Goal: Task Accomplishment & Management: Use online tool/utility

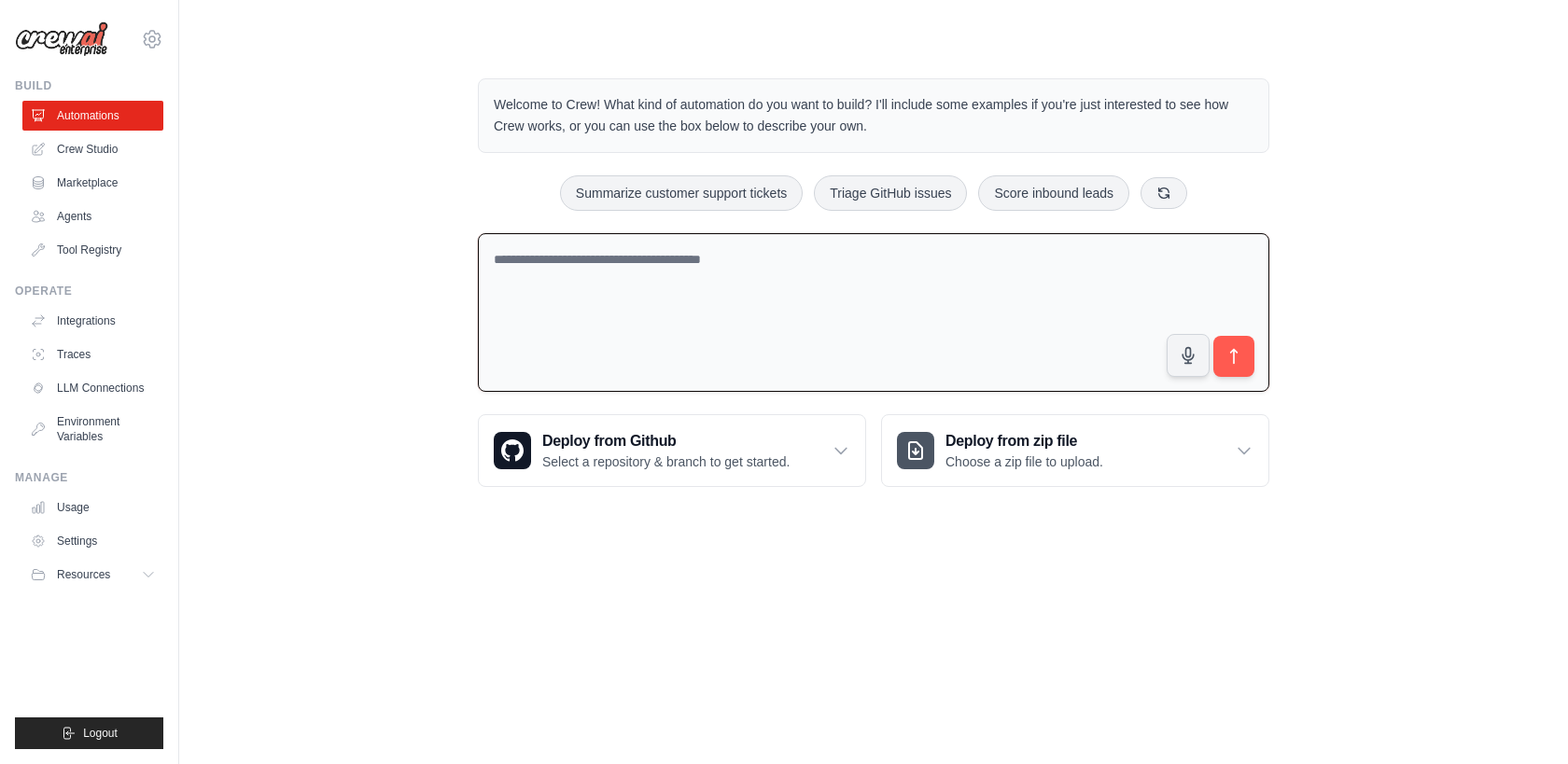
click at [842, 303] on textarea at bounding box center [873, 312] width 791 height 159
click at [796, 320] on textarea at bounding box center [873, 312] width 791 height 159
paste textarea "**********"
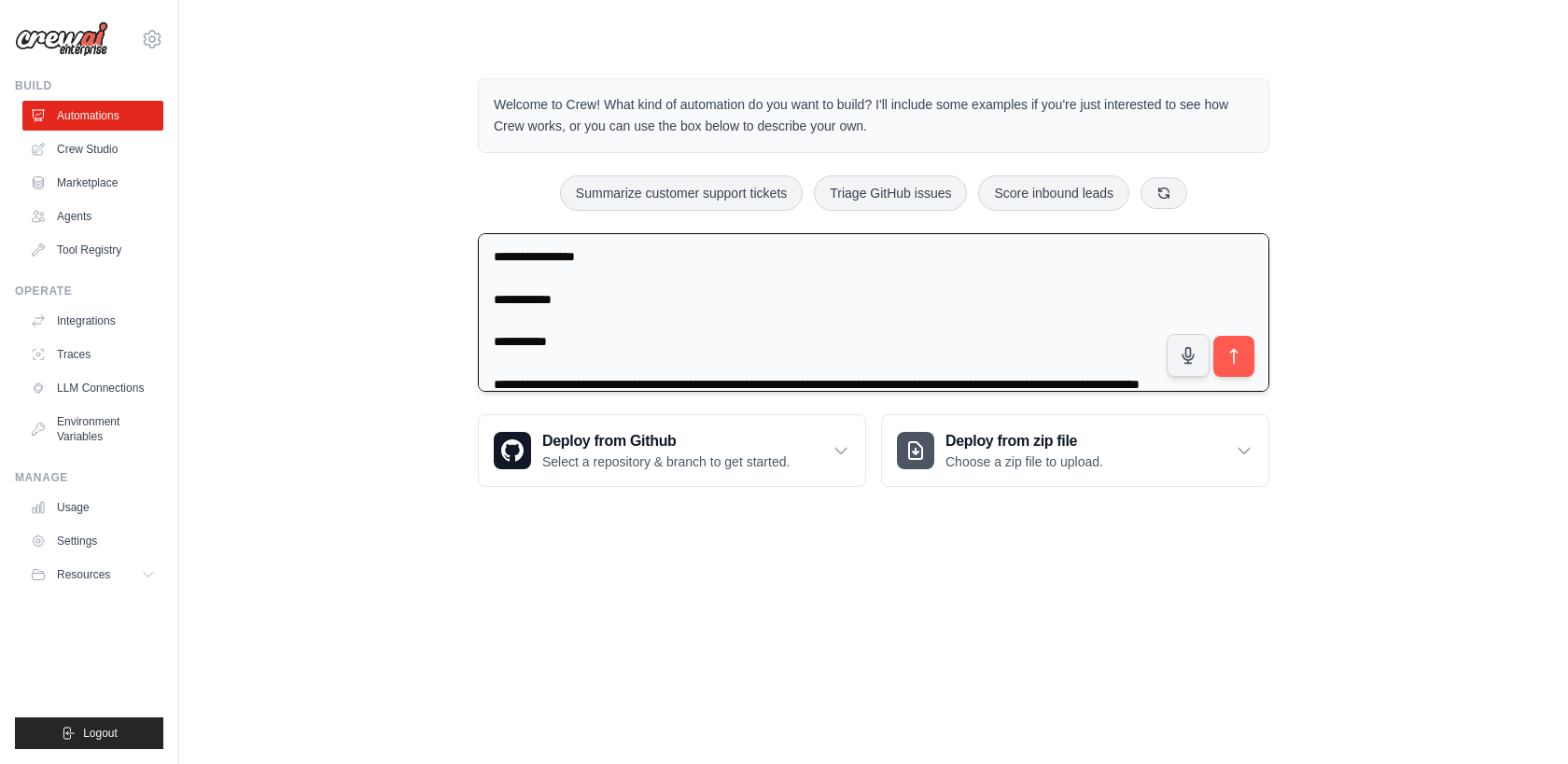
scroll to position [148, 0]
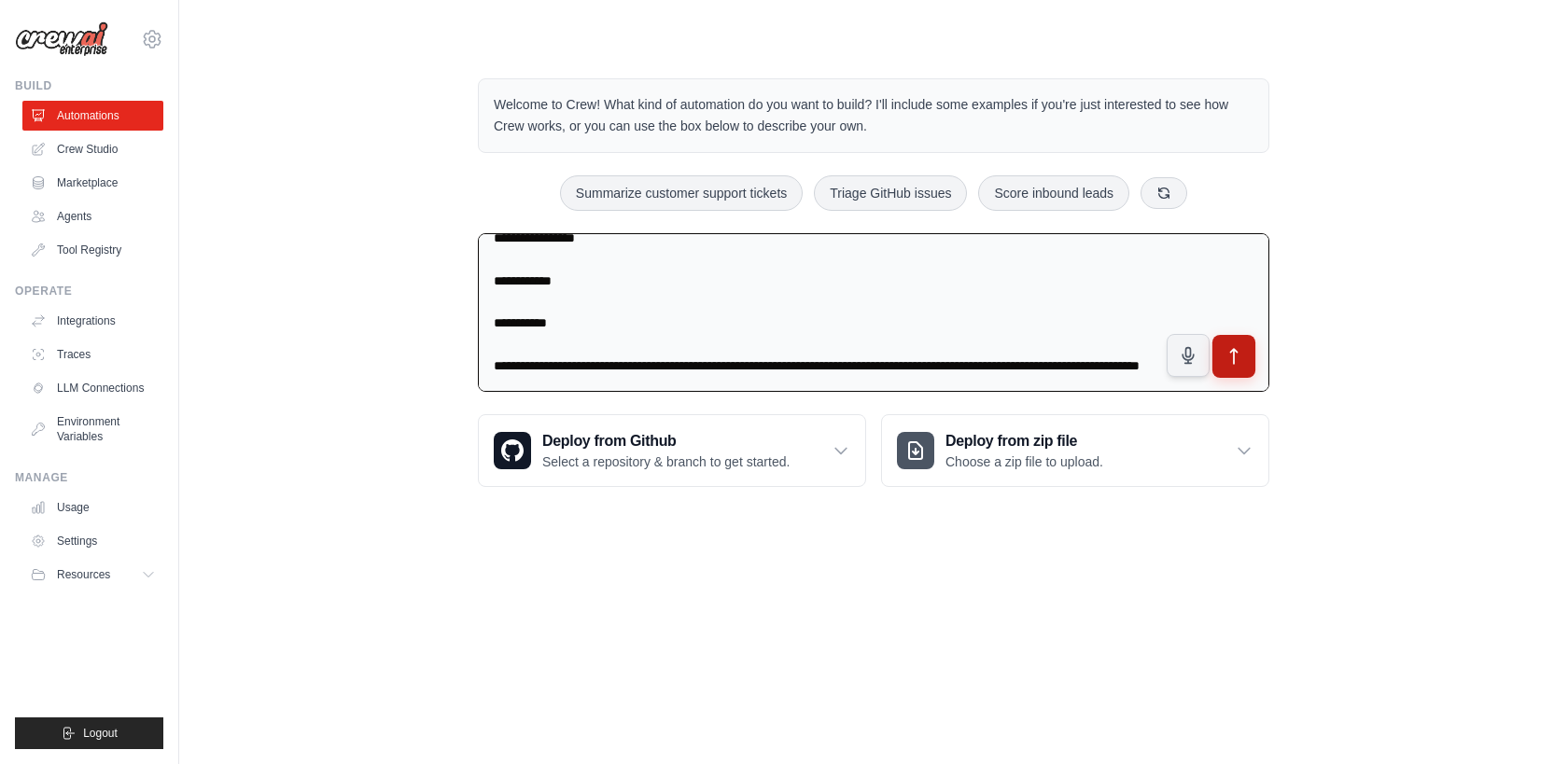
type textarea "**********"
click at [1240, 364] on icon "submit" at bounding box center [1234, 357] width 20 height 20
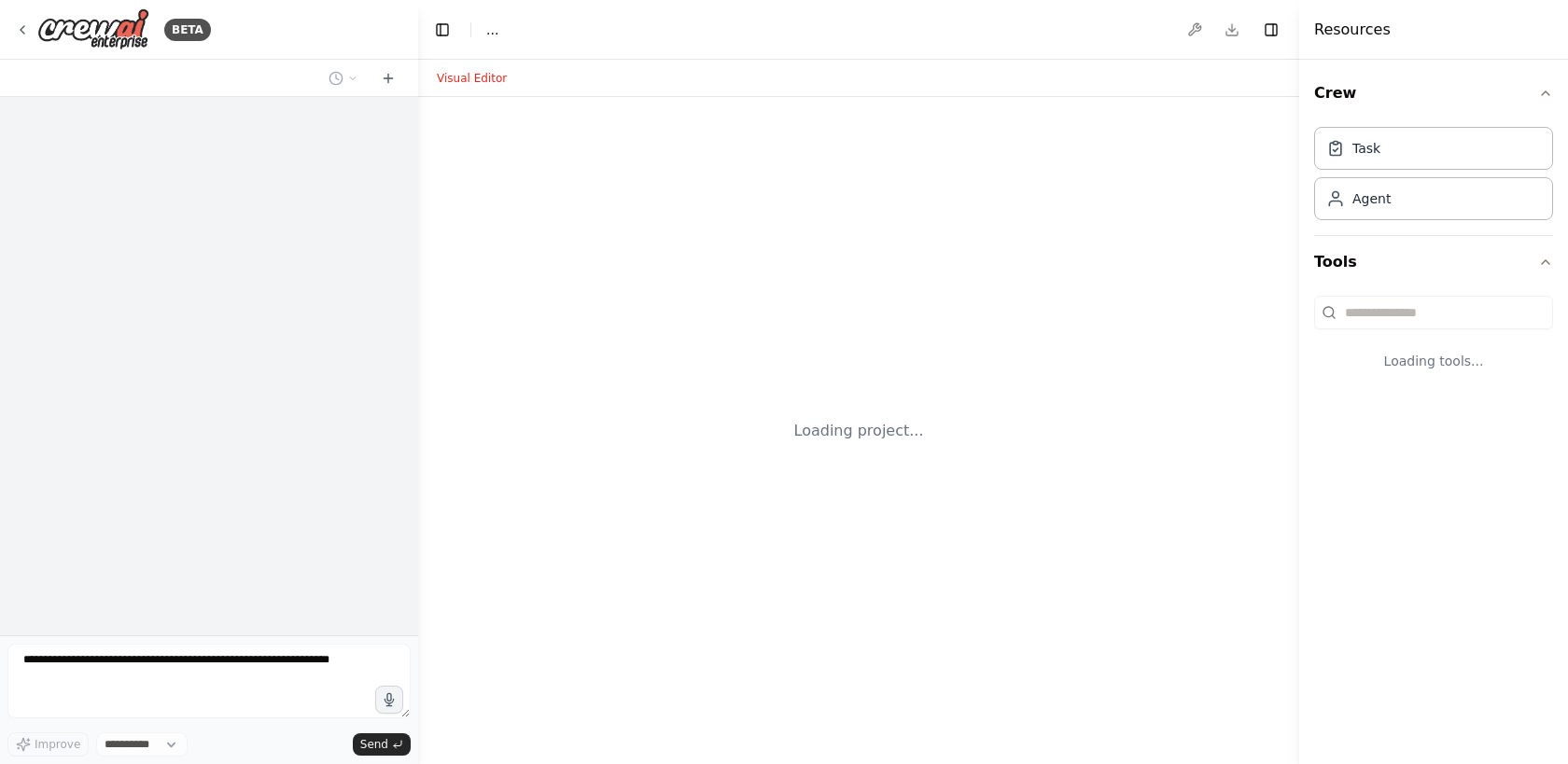
select select "****"
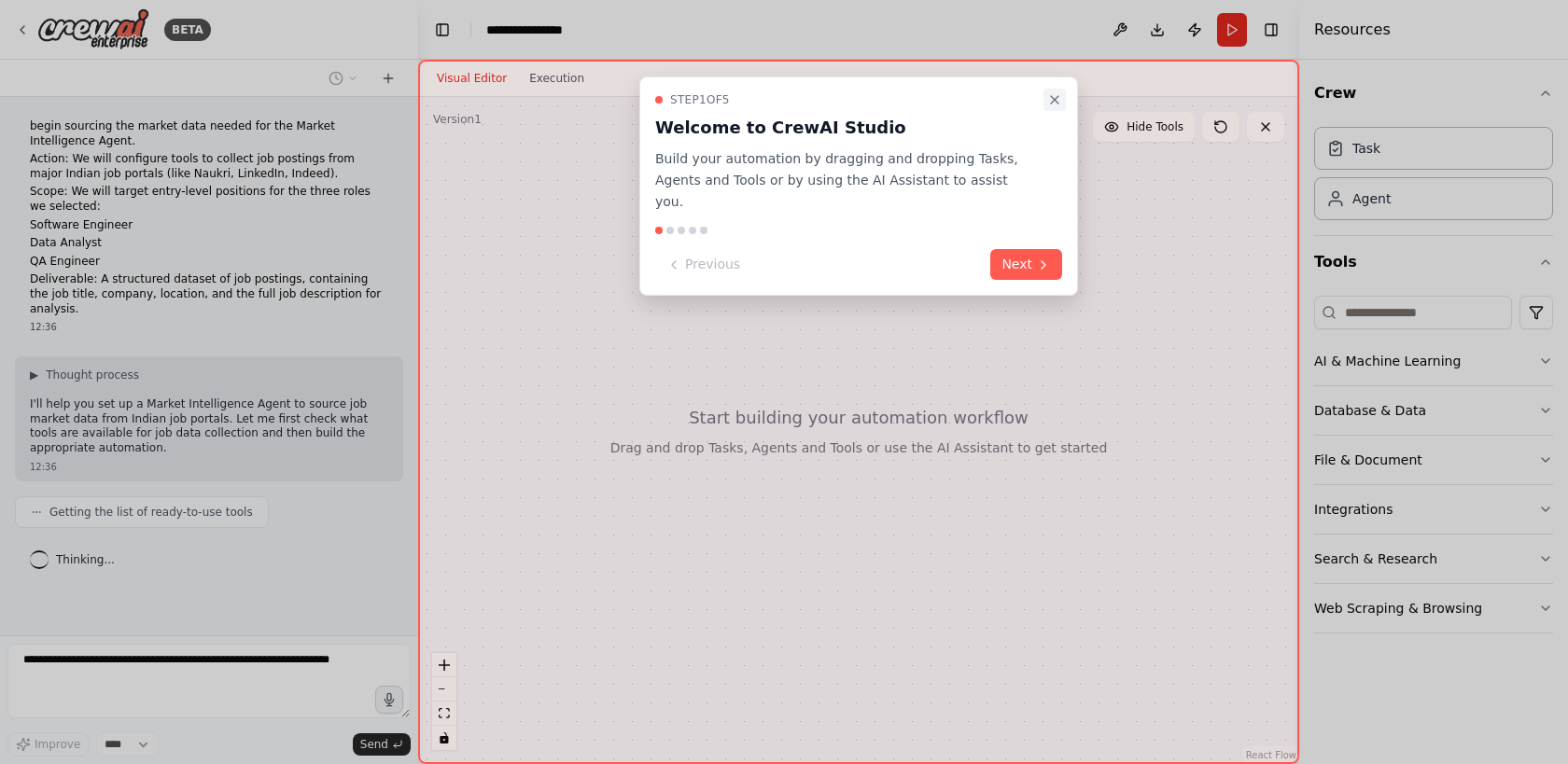
click at [1053, 106] on icon "Close walkthrough" at bounding box center [1055, 100] width 15 height 15
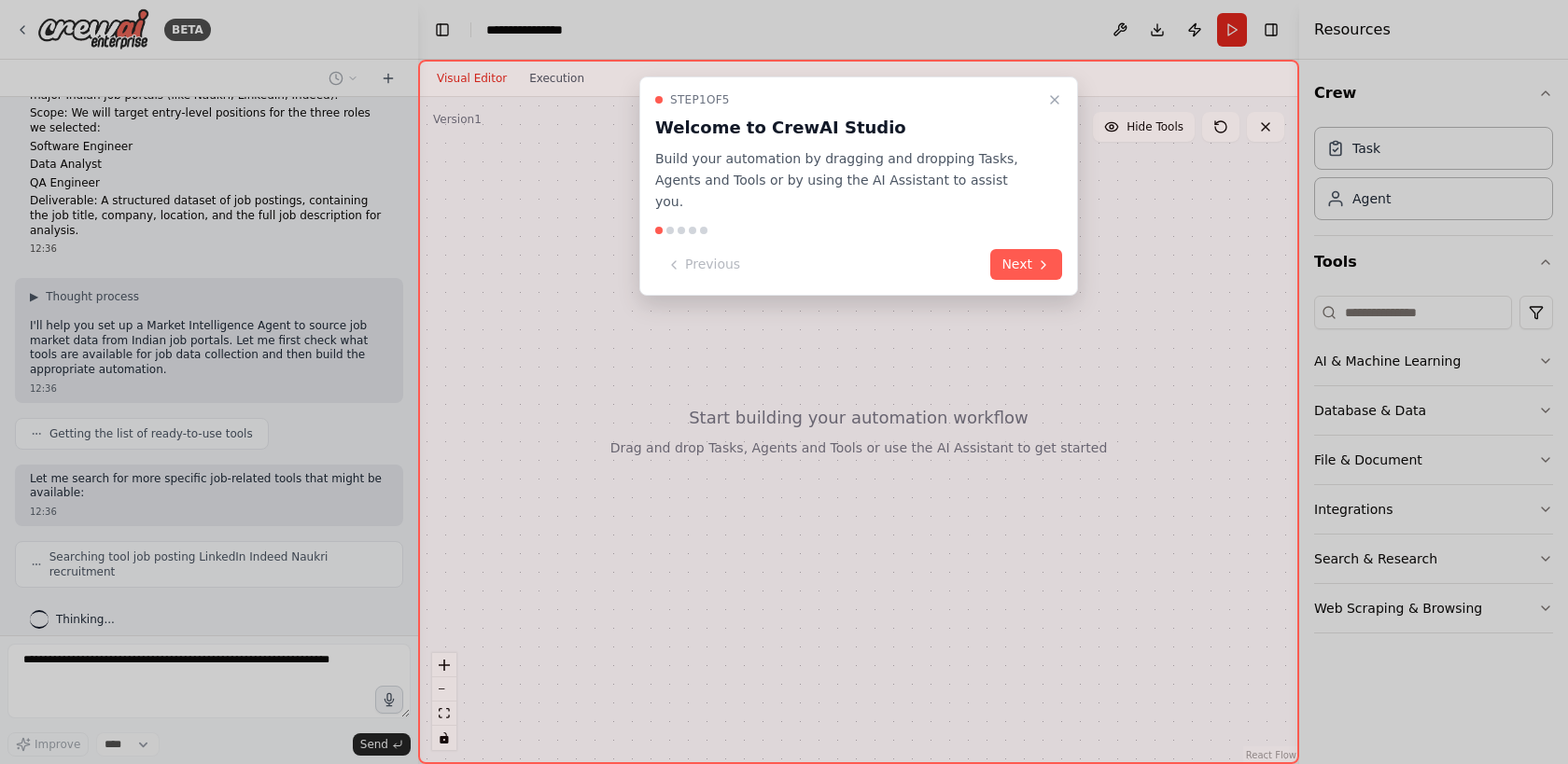
scroll to position [63, 0]
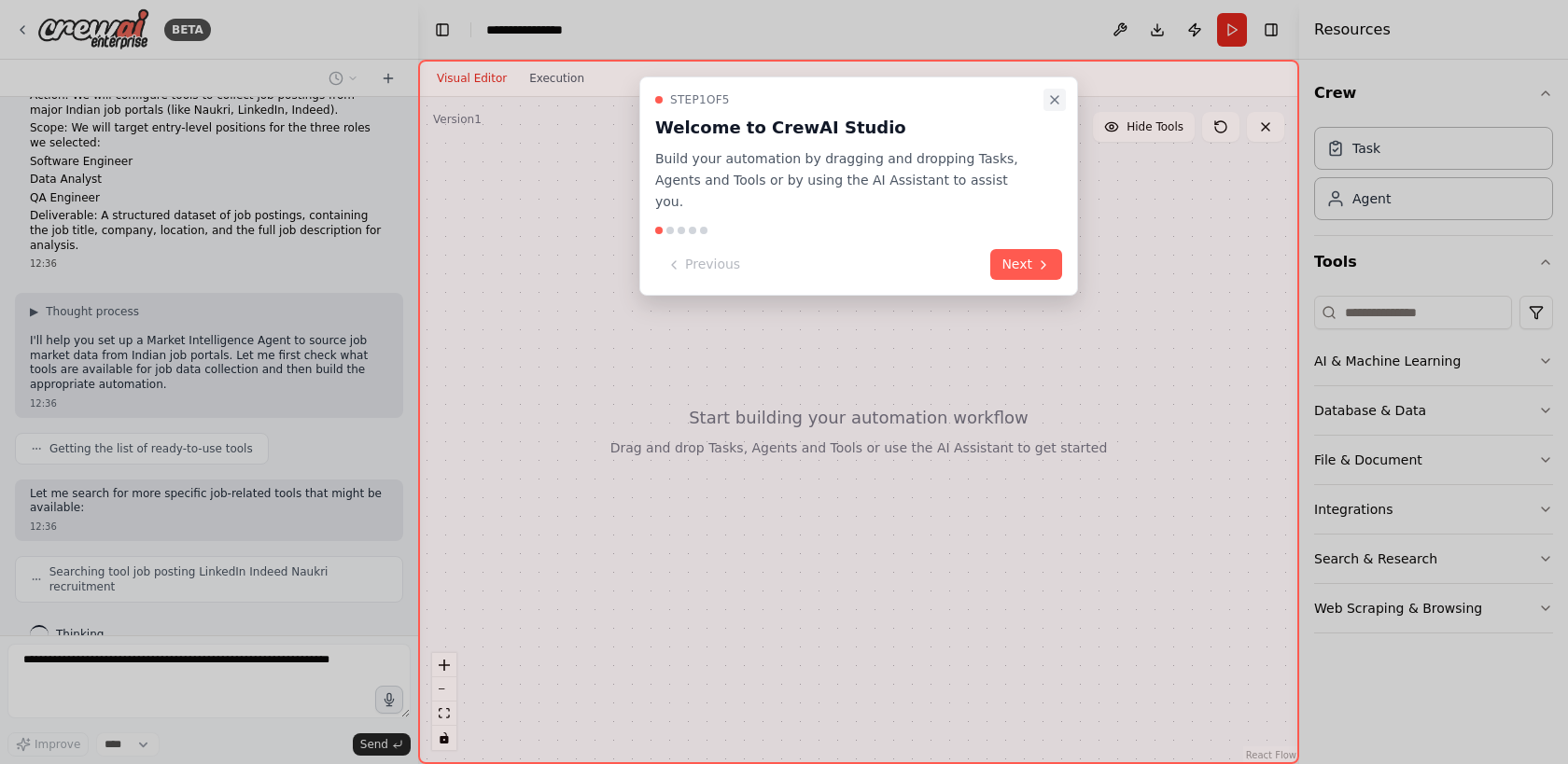
click at [1052, 110] on button "Close walkthrough" at bounding box center [1054, 99] width 22 height 22
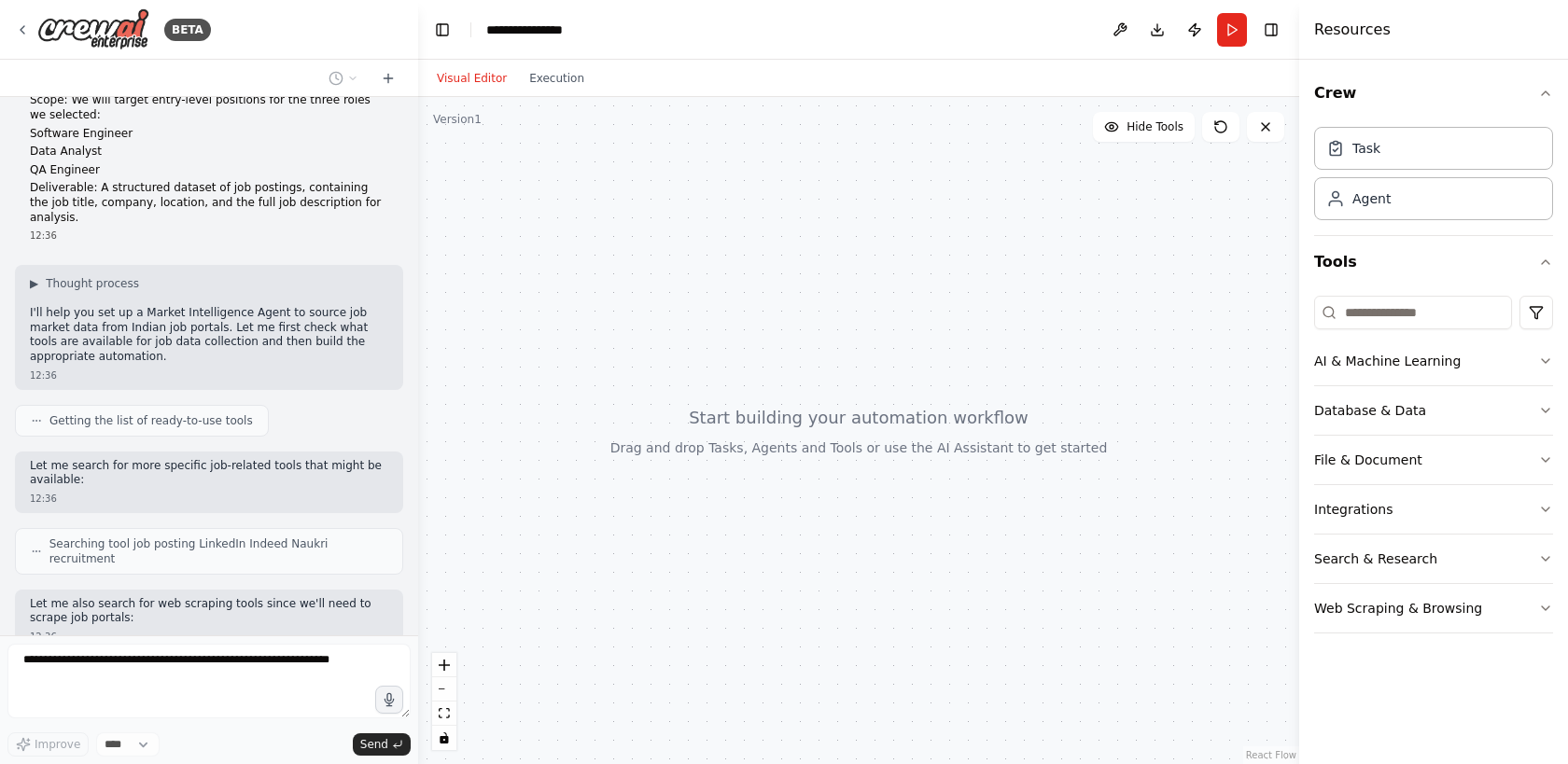
scroll to position [187, 0]
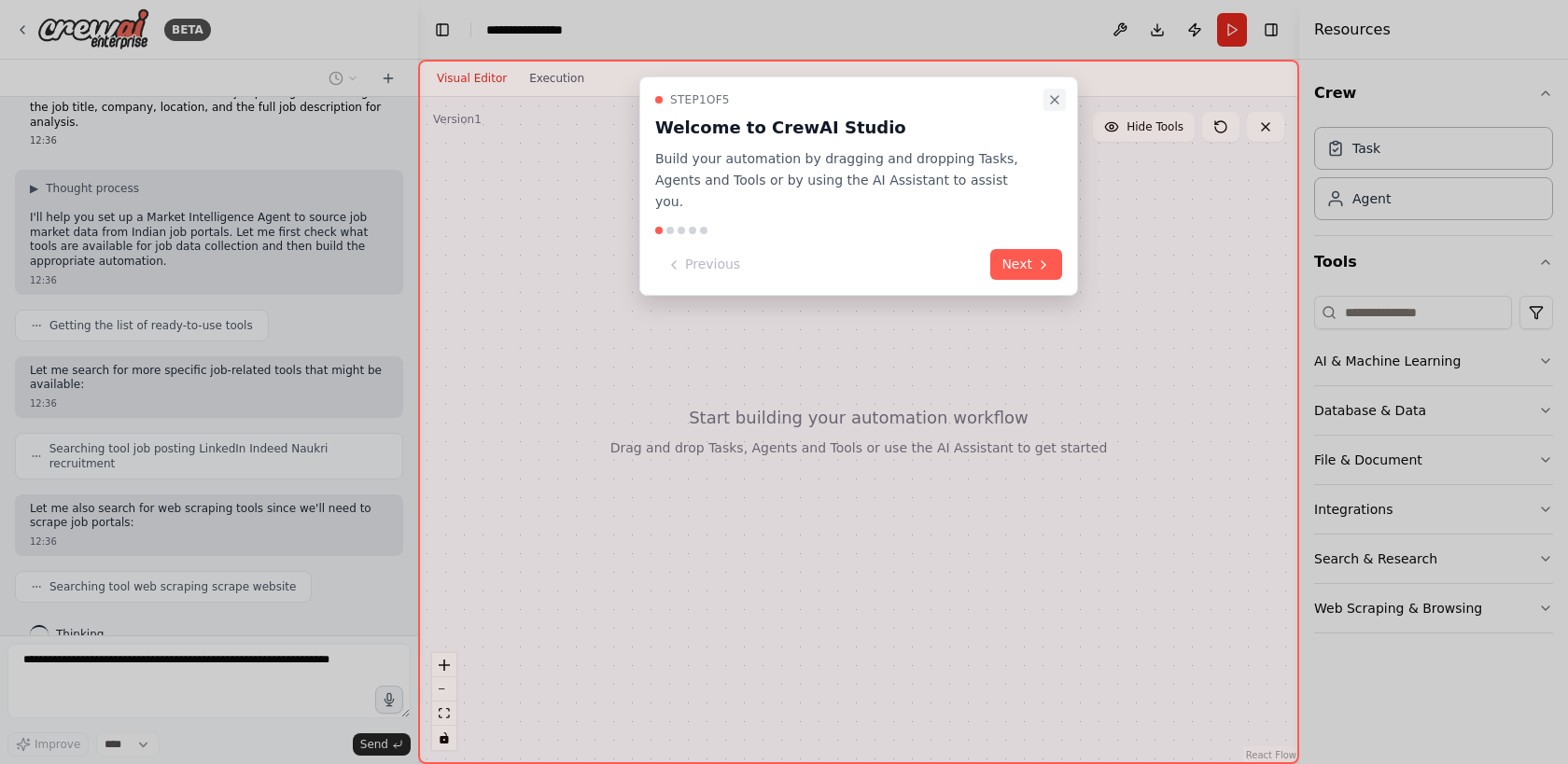
click at [1062, 101] on button "Close walkthrough" at bounding box center [1054, 99] width 22 height 22
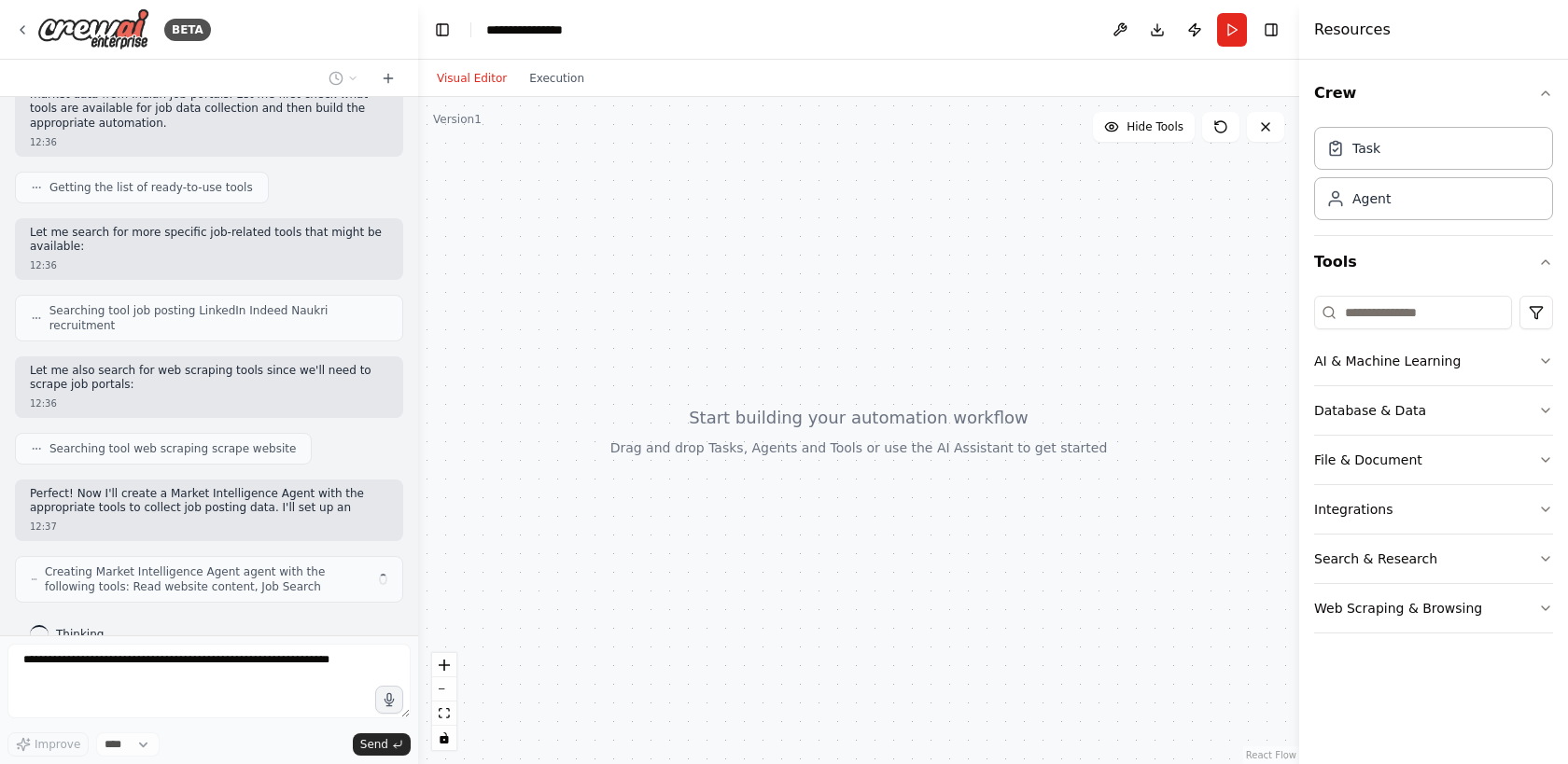
scroll to position [340, 0]
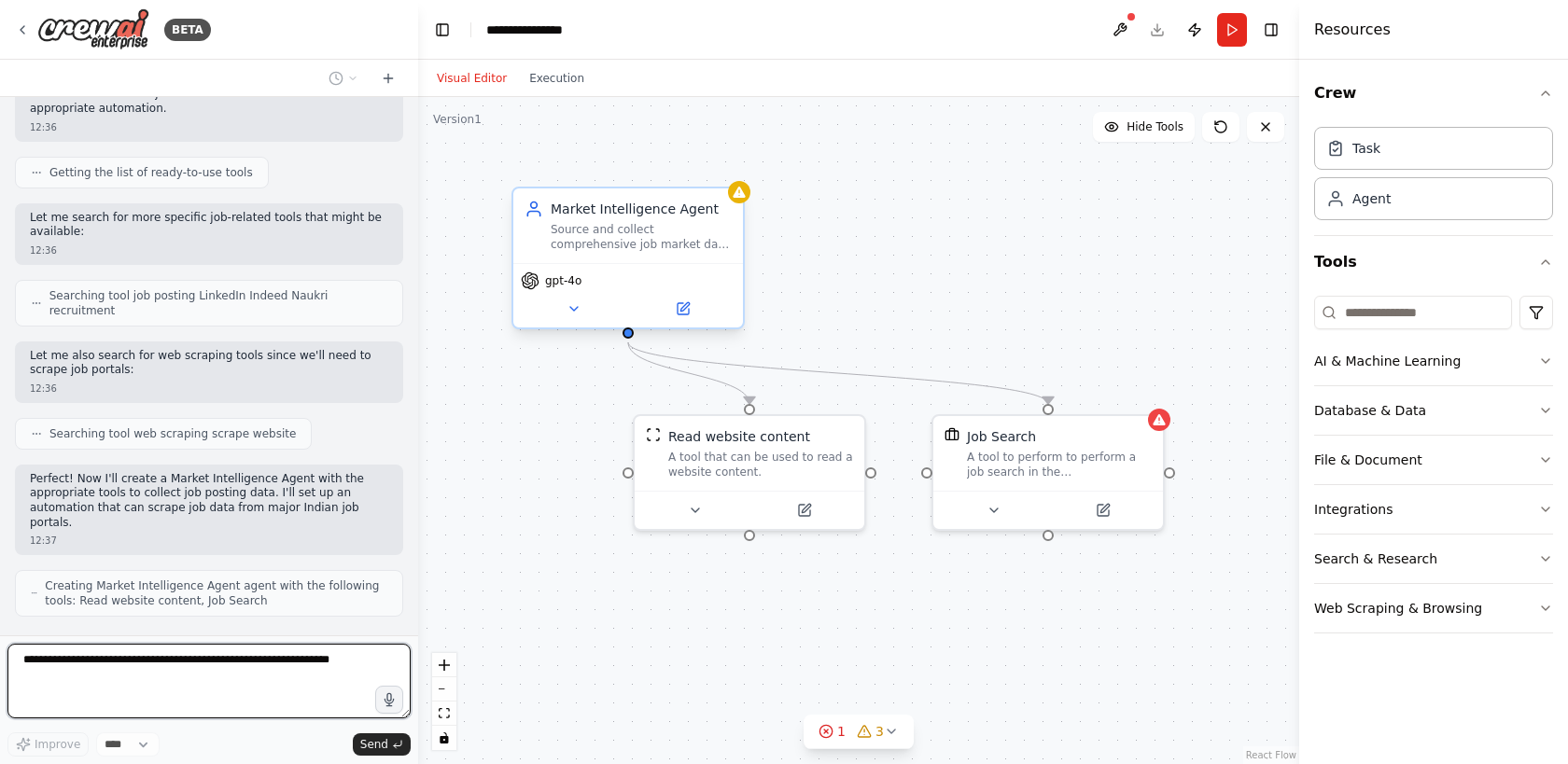
click at [744, 202] on div ".deletable-edge-delete-btn { width: 20px; height: 20px; border: 0px solid #ffff…" at bounding box center [858, 430] width 881 height 667
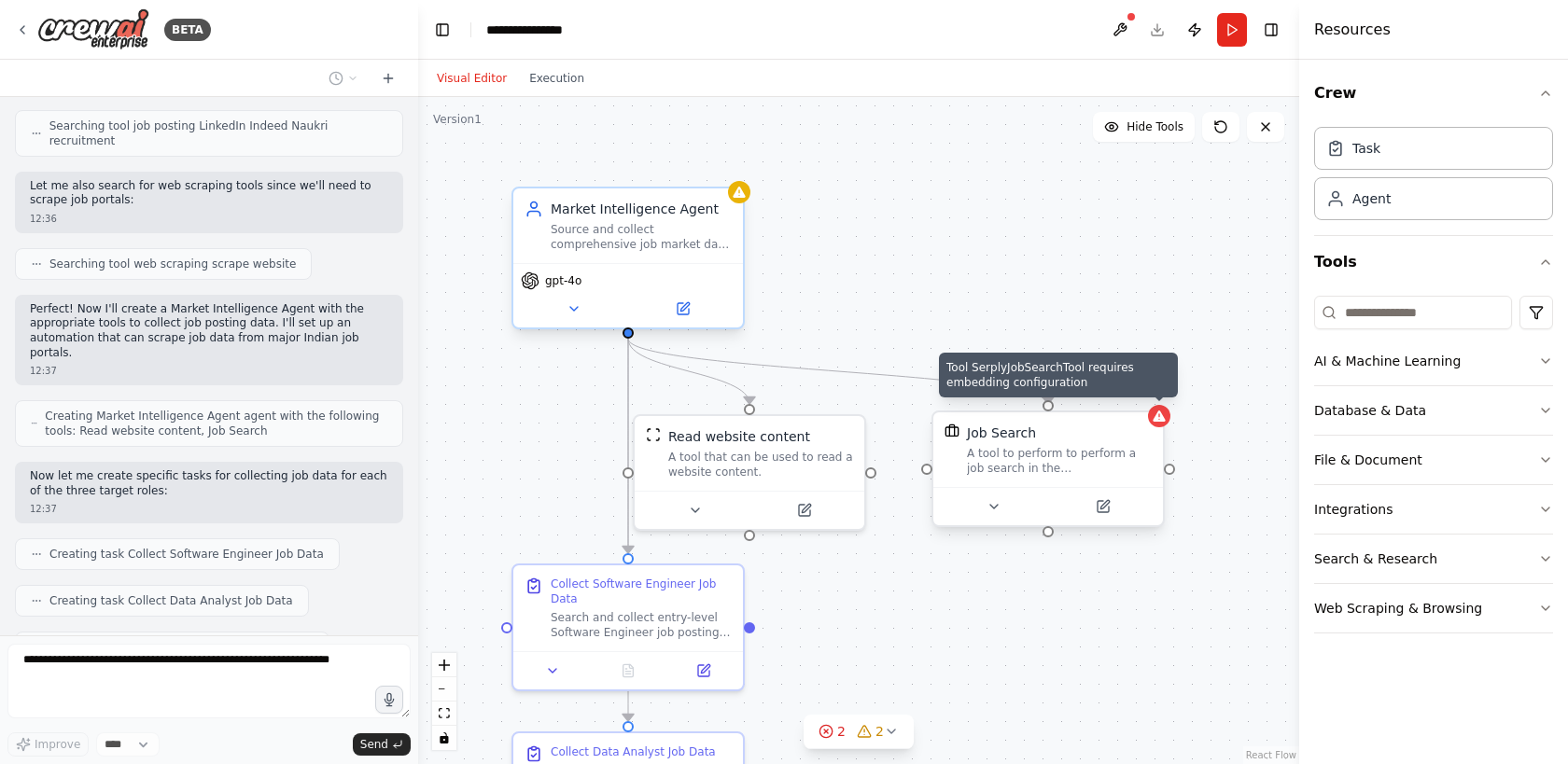
scroll to position [556, 0]
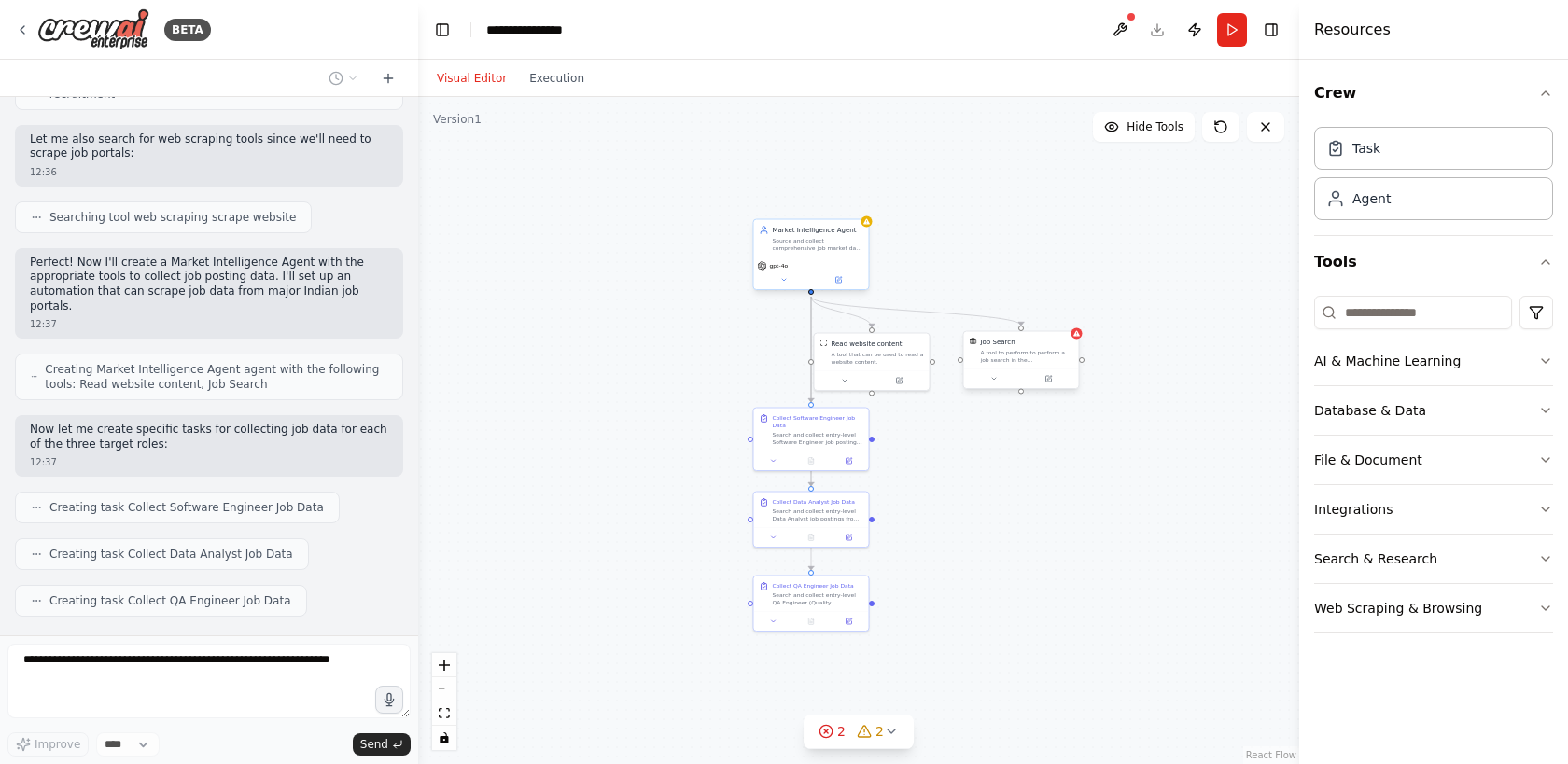
drag, startPoint x: 1122, startPoint y: 557, endPoint x: 1009, endPoint y: 425, distance: 173.8
click at [1009, 425] on div ".deletable-edge-delete-btn { width: 20px; height: 20px; border: 0px solid #ffff…" at bounding box center [858, 430] width 881 height 667
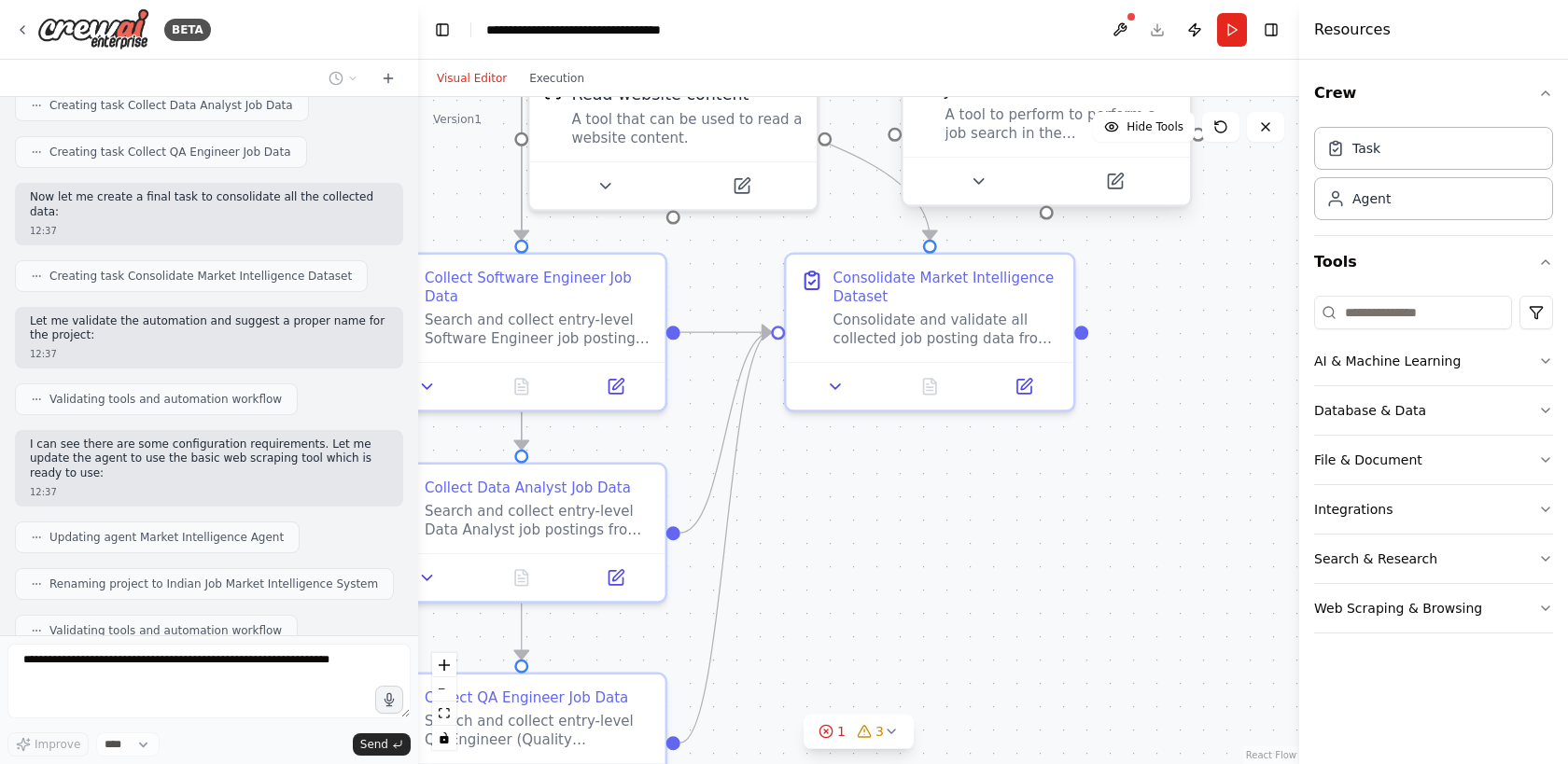
scroll to position [1114, 0]
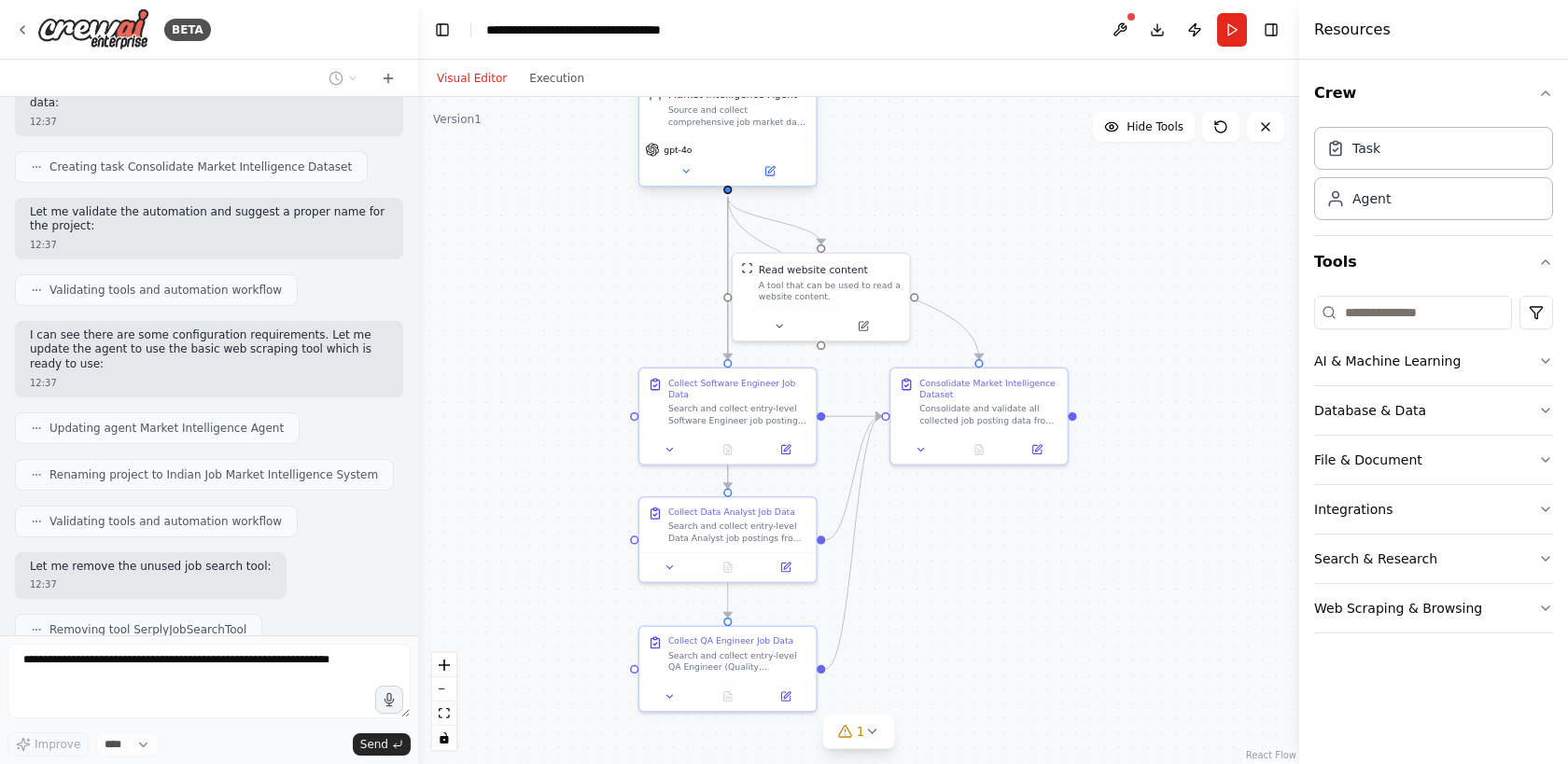
drag, startPoint x: 1007, startPoint y: 250, endPoint x: 1011, endPoint y: 263, distance: 13.6
click at [1011, 263] on div ".deletable-edge-delete-btn { width: 20px; height: 20px; border: 0px solid #ffff…" at bounding box center [858, 430] width 881 height 667
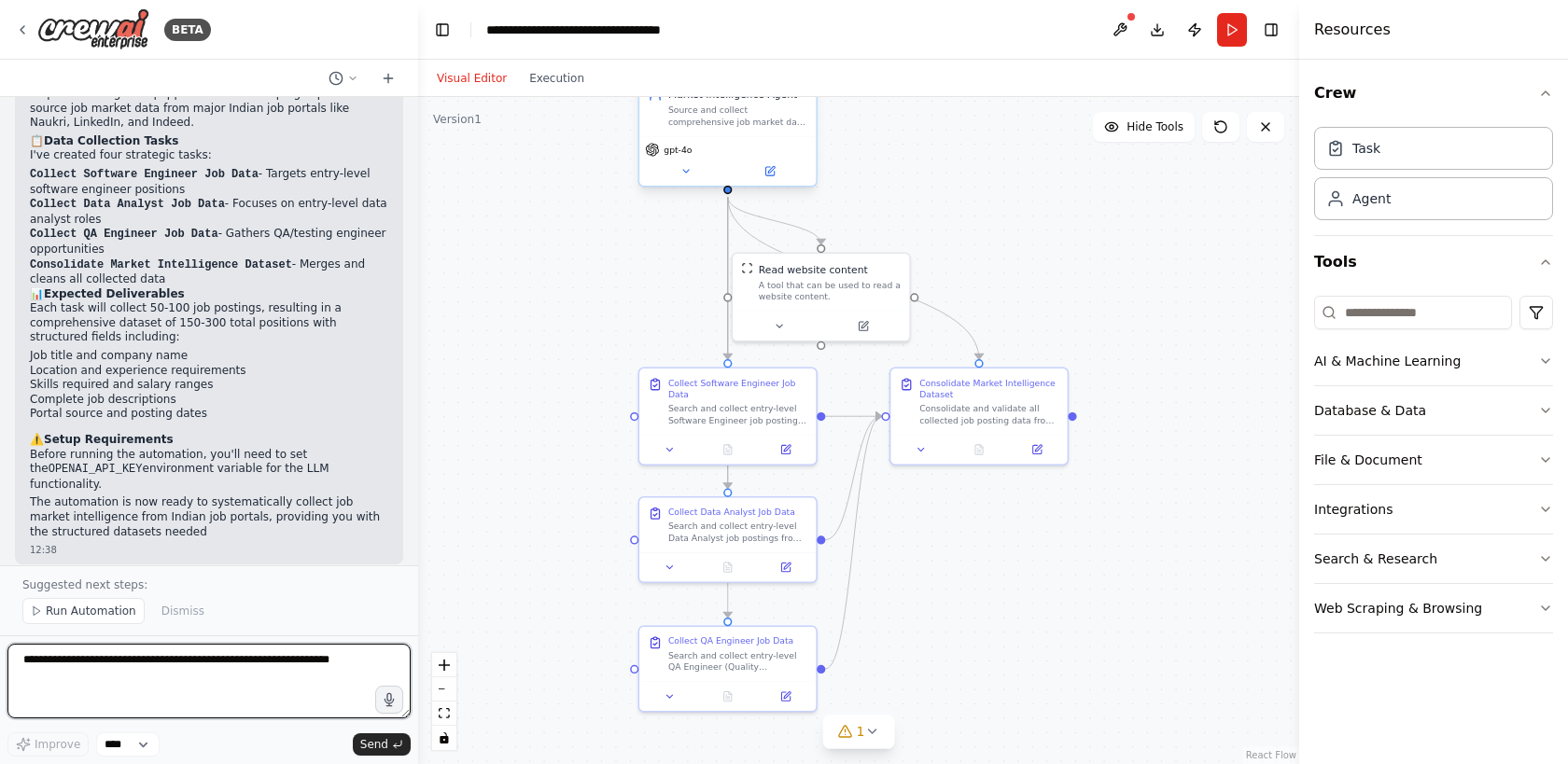
scroll to position [1756, 0]
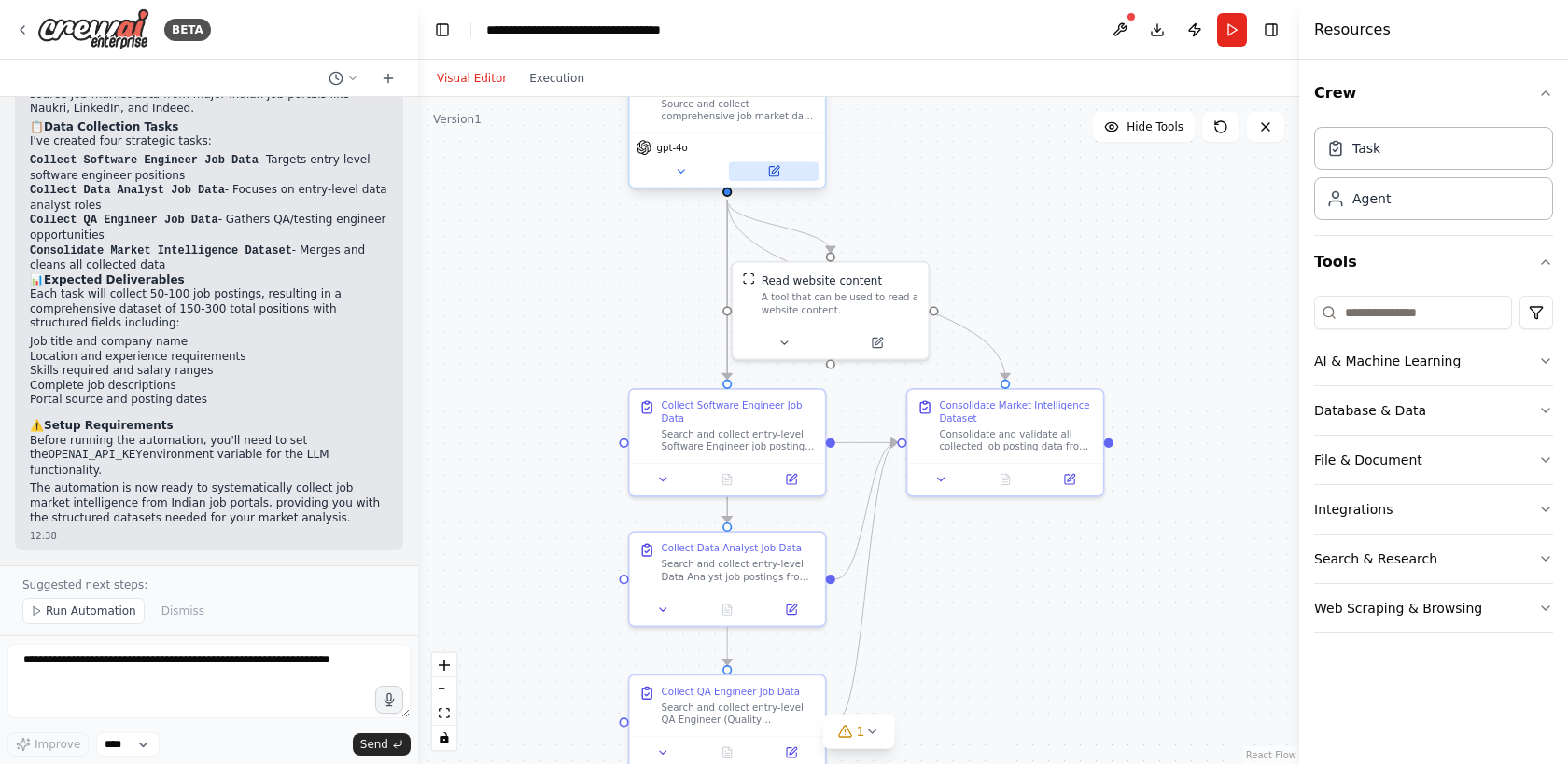
click at [733, 170] on button at bounding box center [774, 171] width 90 height 19
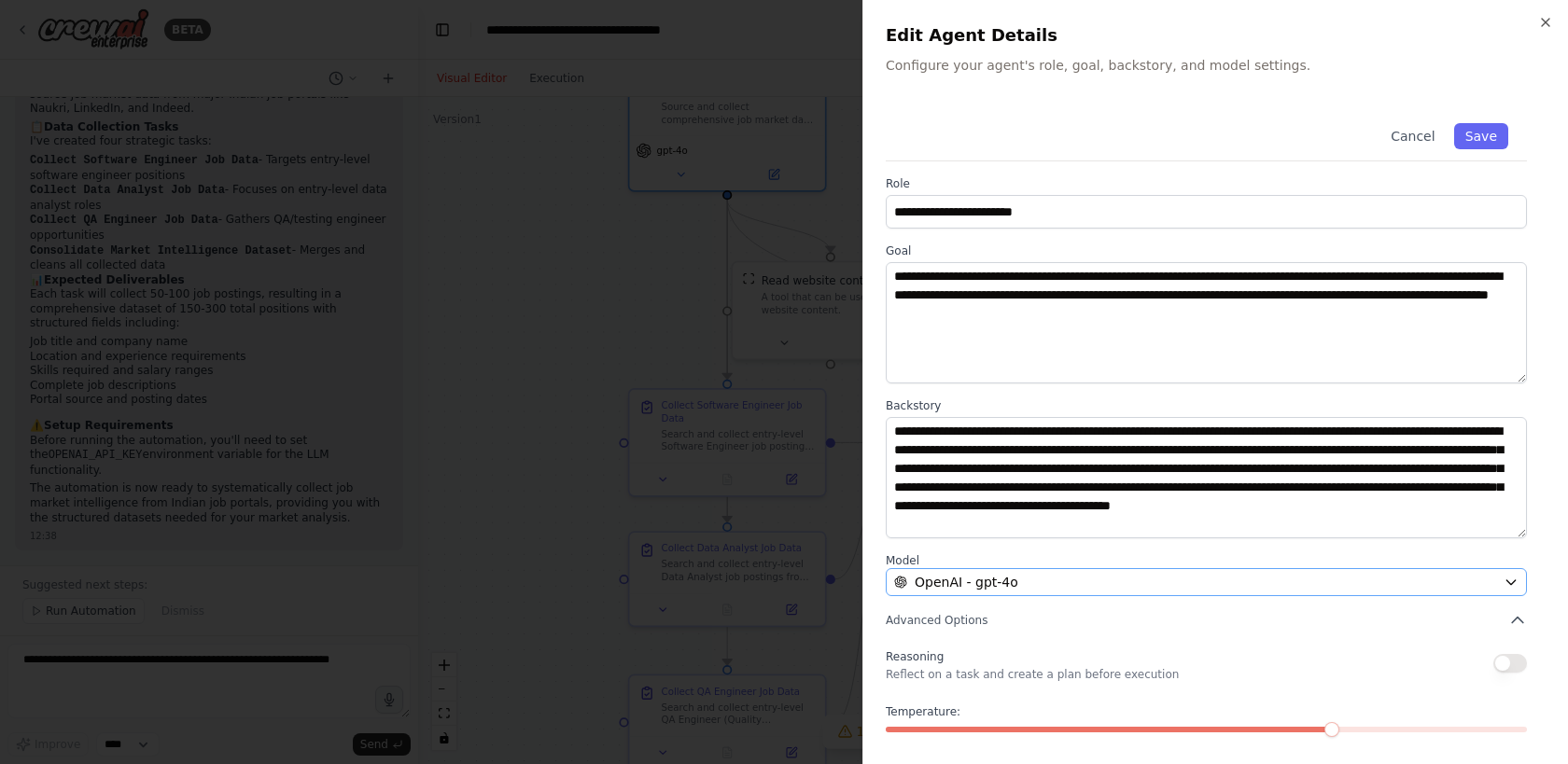
scroll to position [81, 0]
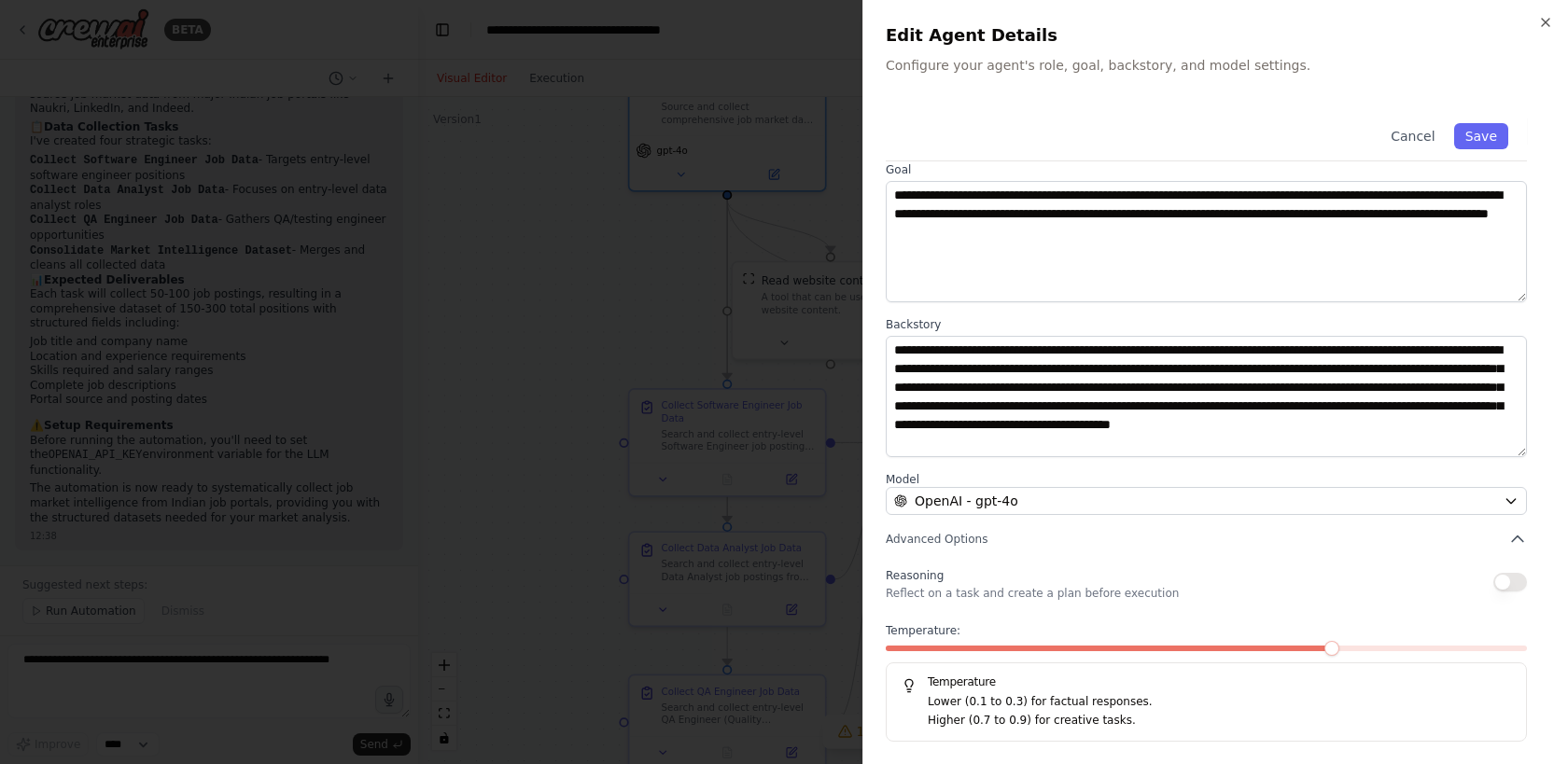
click at [1551, 13] on div "**********" at bounding box center [1215, 382] width 705 height 764
click at [1546, 22] on icon "button" at bounding box center [1545, 23] width 15 height 15
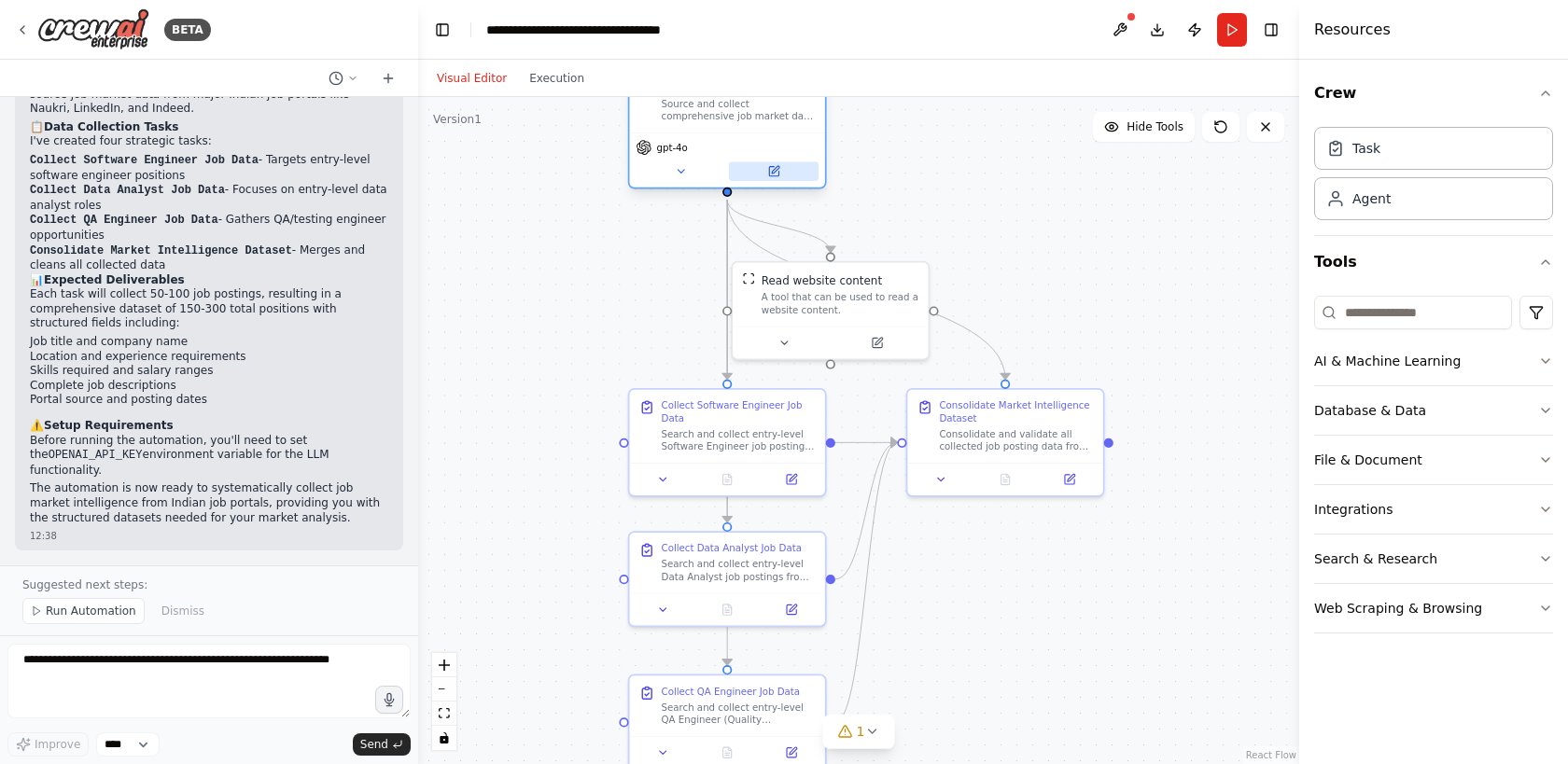
click at [776, 176] on icon at bounding box center [774, 172] width 10 height 10
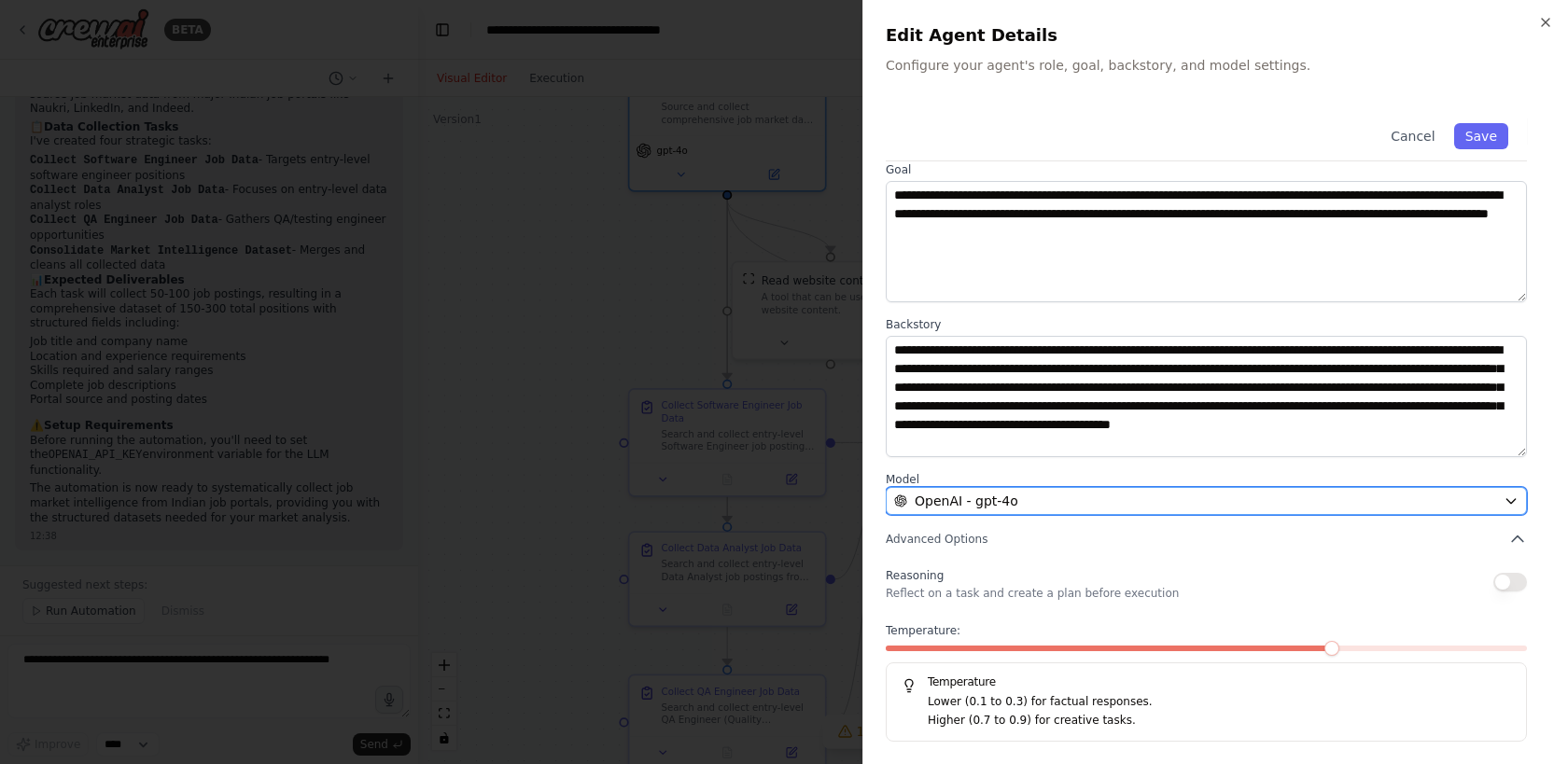
click at [1026, 500] on div "OpenAI - gpt-4o" at bounding box center [1195, 501] width 602 height 19
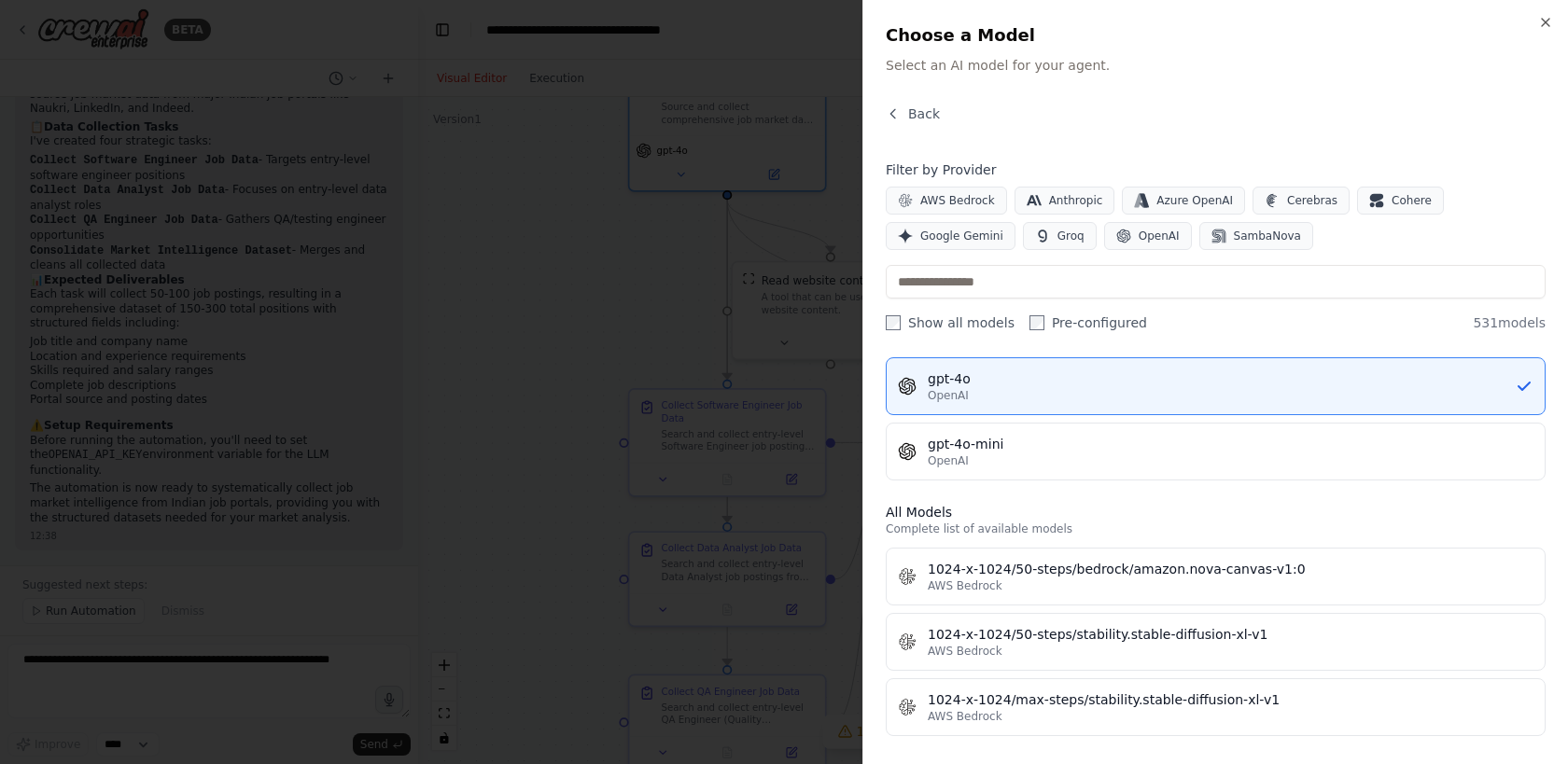
scroll to position [342, 0]
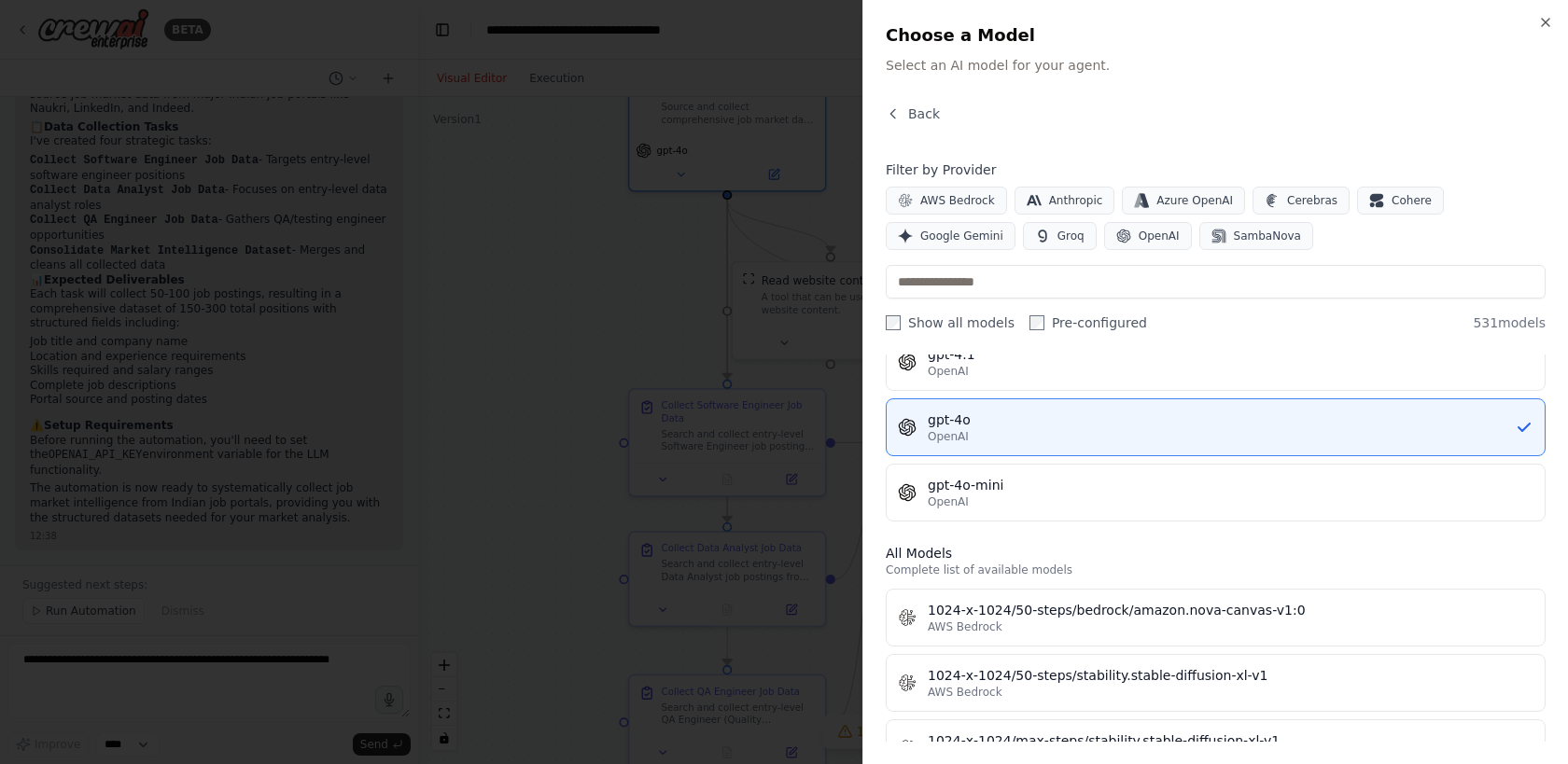
click at [895, 103] on div "Close Choose a Model Select an AI model for your agent. Back Filter by Provider…" at bounding box center [1215, 382] width 705 height 764
click at [895, 118] on icon "button" at bounding box center [893, 114] width 15 height 15
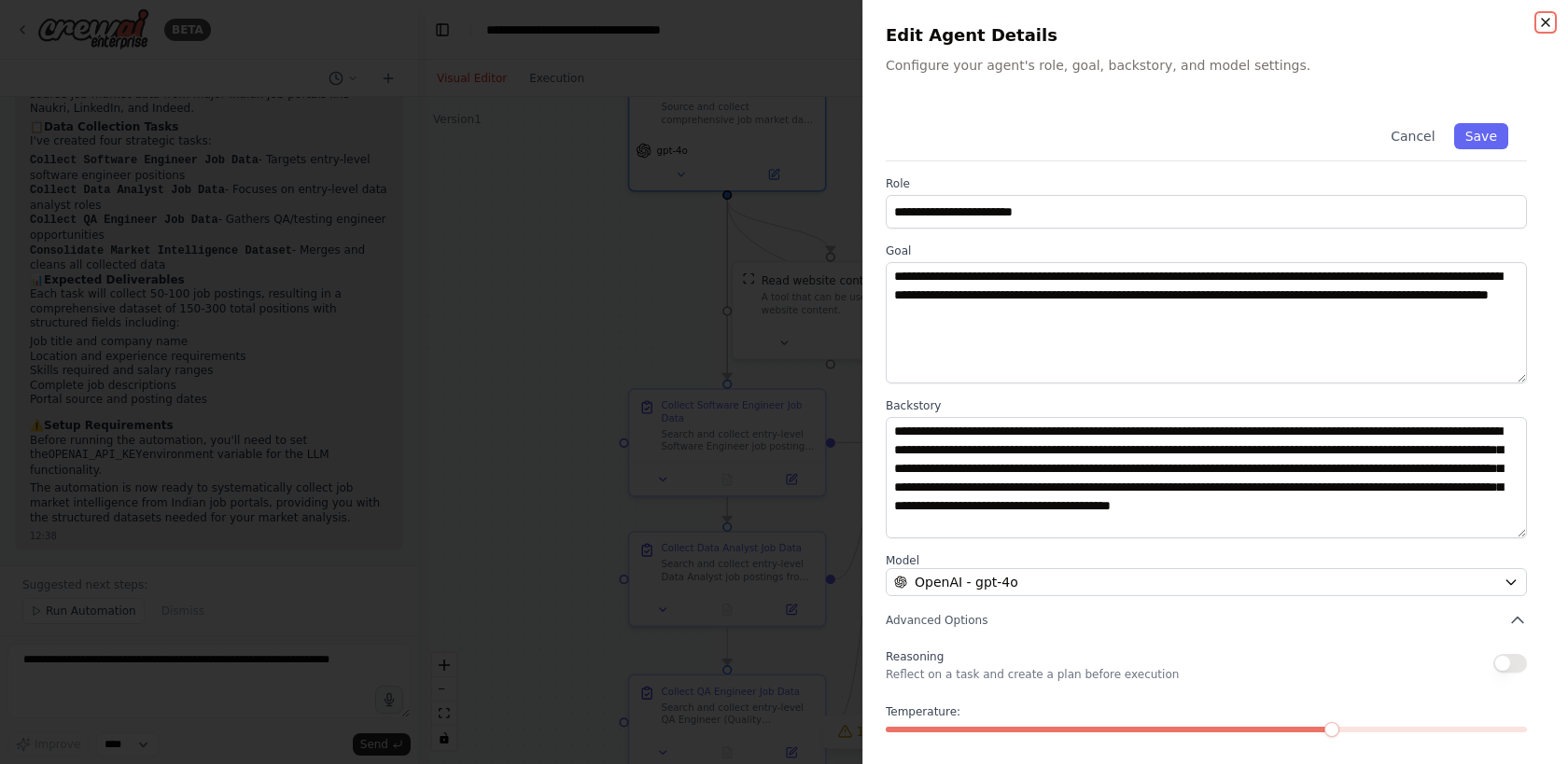
click at [1551, 21] on icon "button" at bounding box center [1545, 23] width 15 height 15
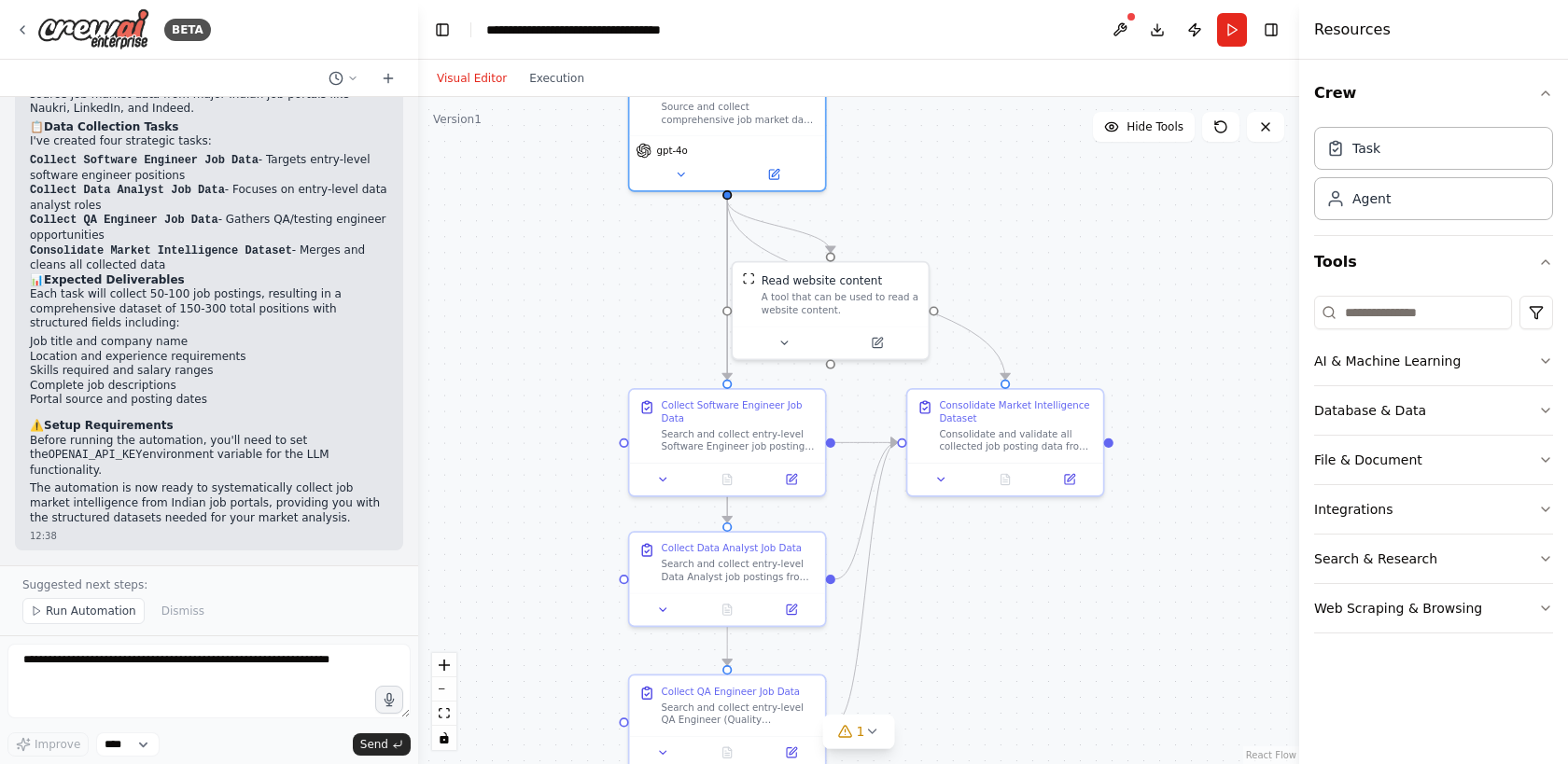
click at [163, 482] on p "The automation is now ready to systematically collect job market intelligence f…" at bounding box center [208, 504] width 358 height 44
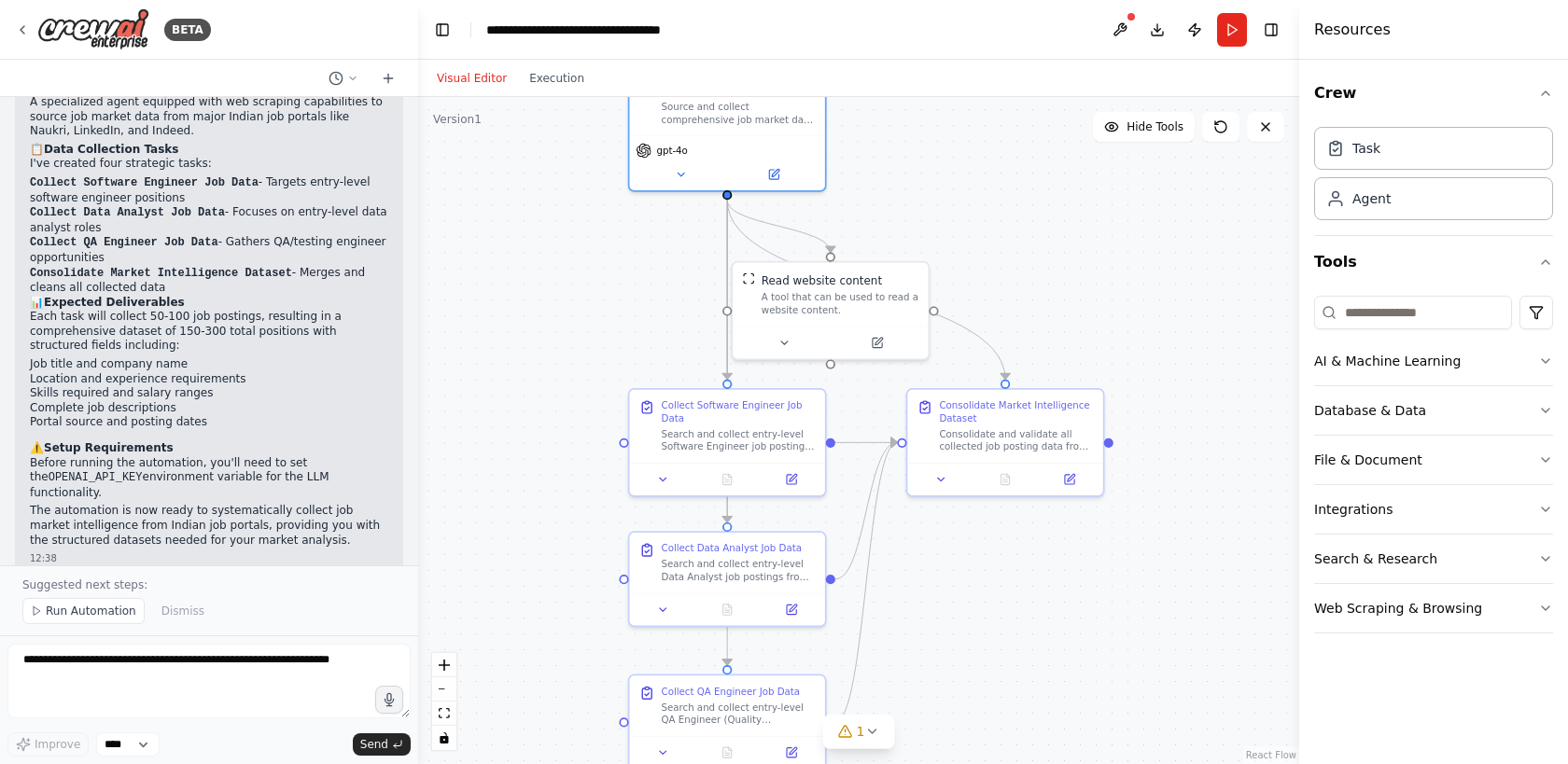
scroll to position [1733, 0]
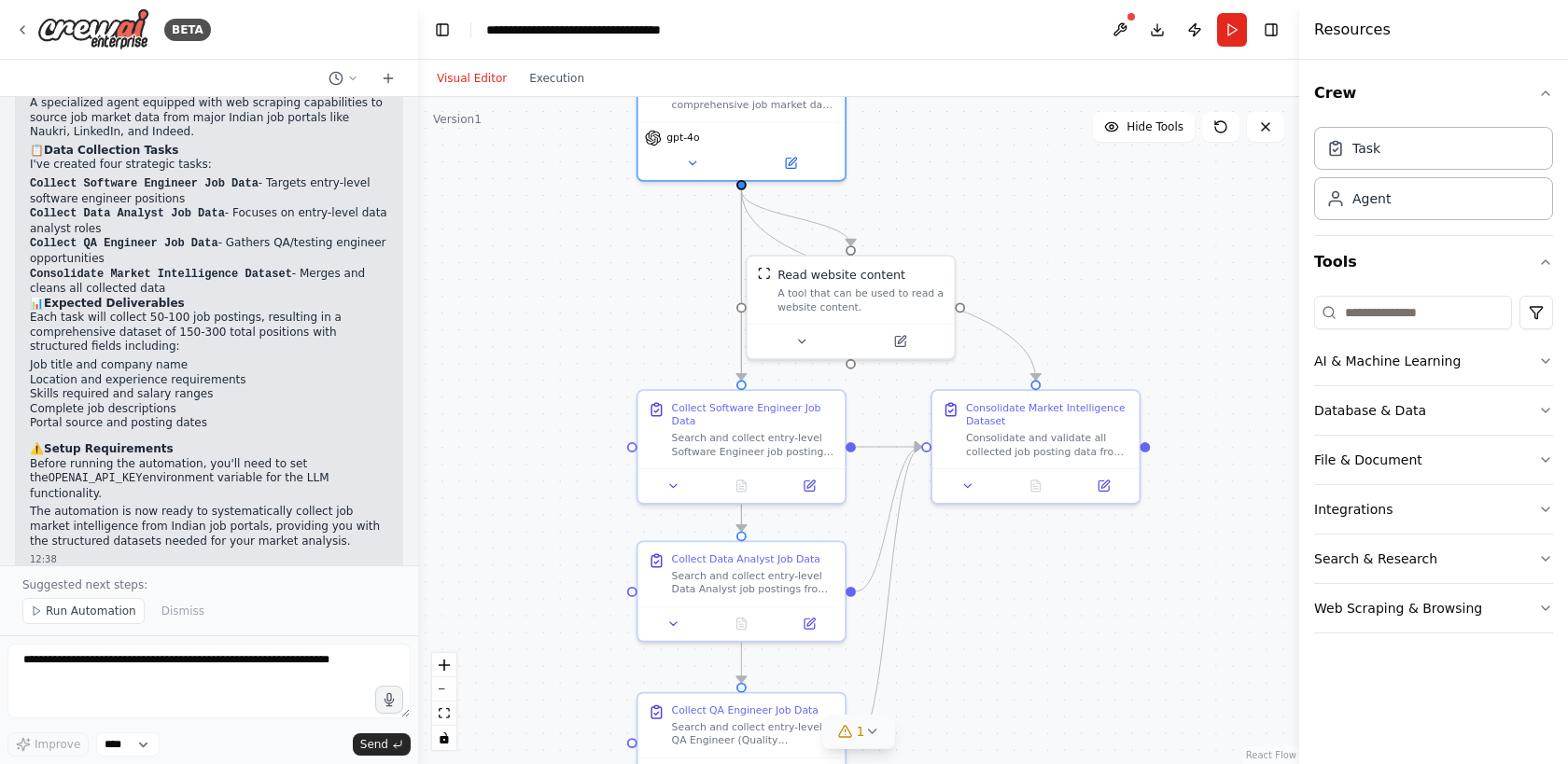
click at [886, 738] on button "1" at bounding box center [858, 732] width 72 height 34
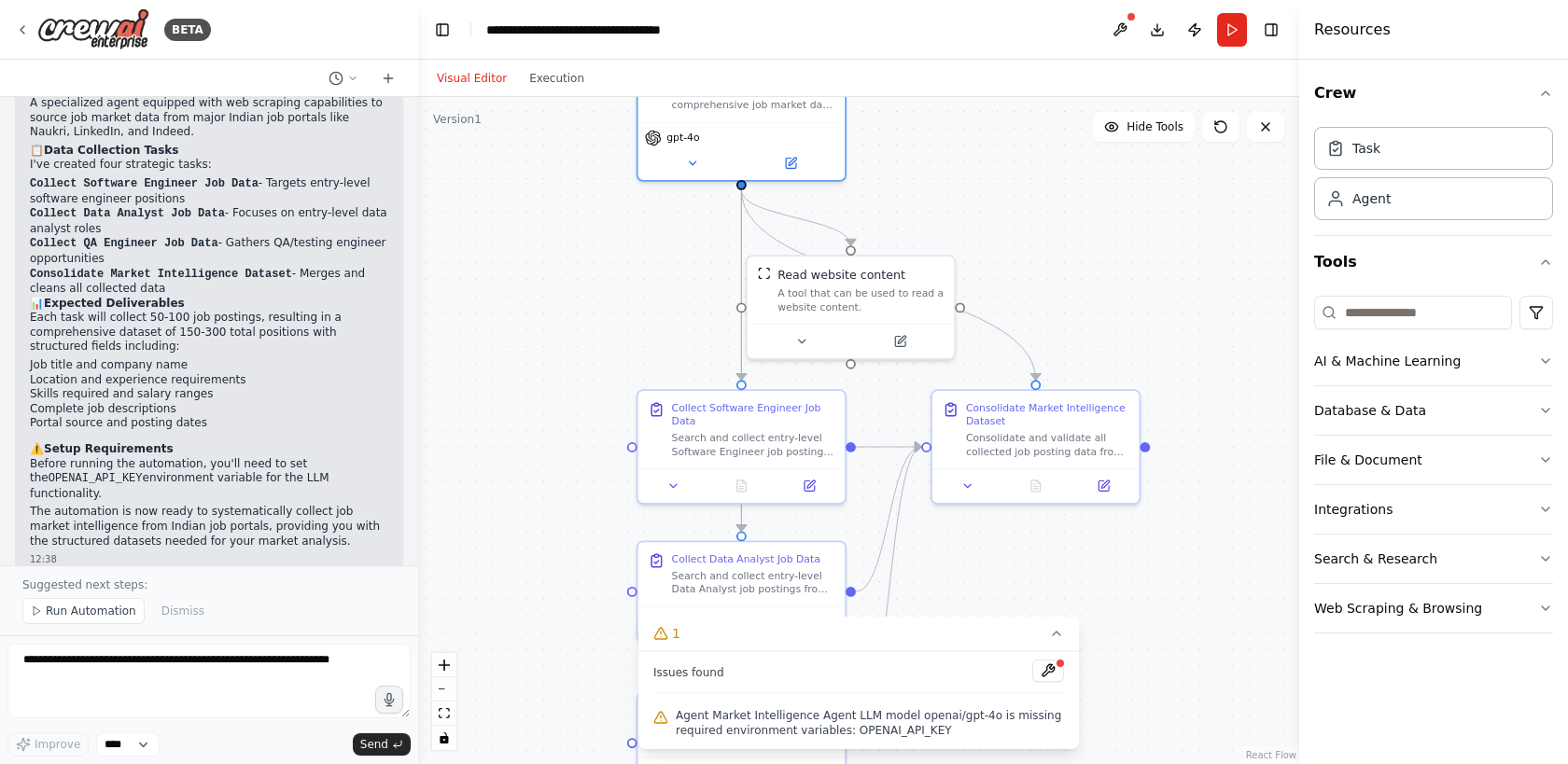
click at [885, 728] on span "Agent Market Intelligence Agent LLM model openai/gpt-4o is missing required env…" at bounding box center [869, 722] width 388 height 30
click at [1053, 676] on button at bounding box center [1048, 670] width 31 height 22
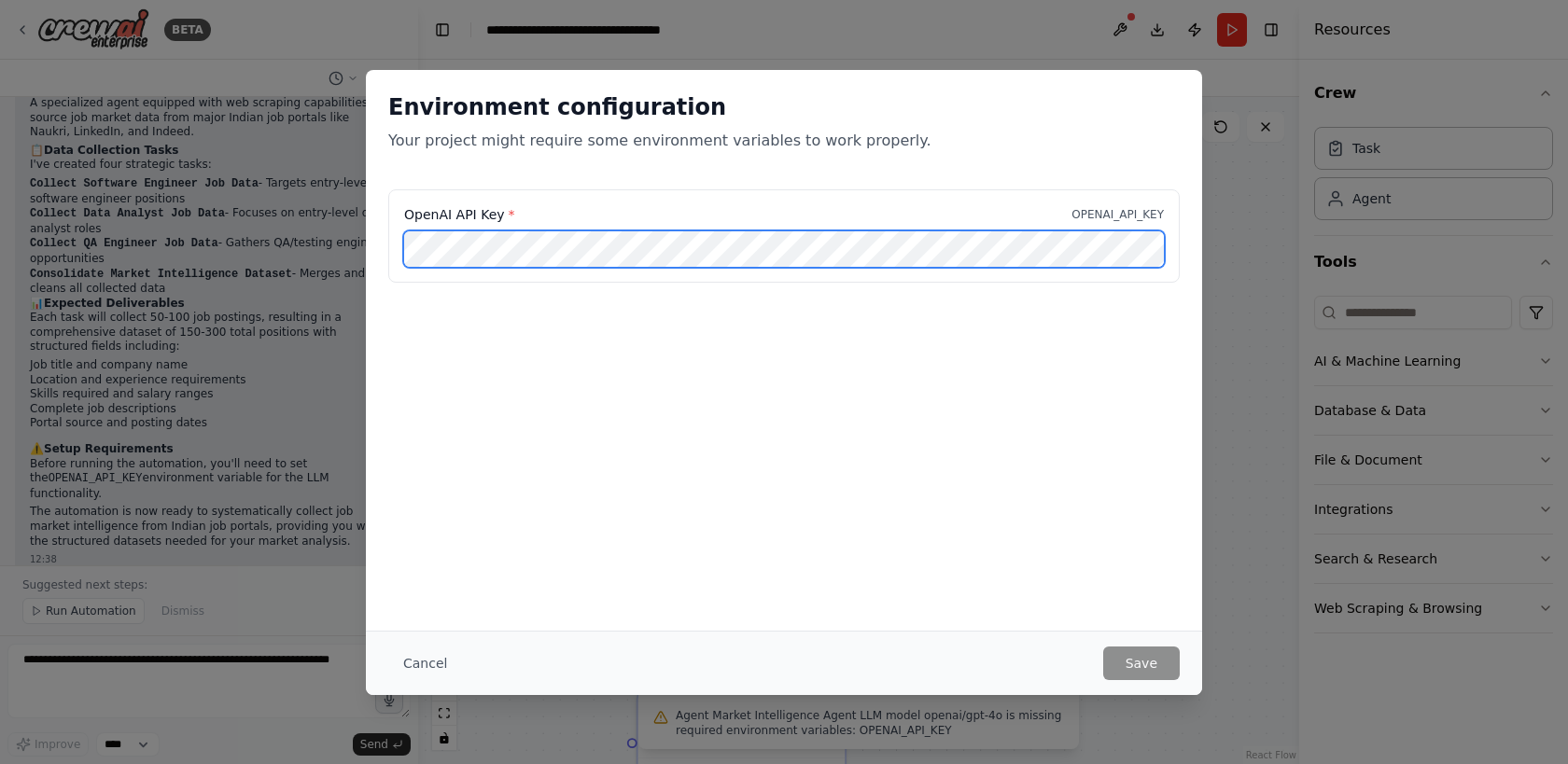
scroll to position [0, 252]
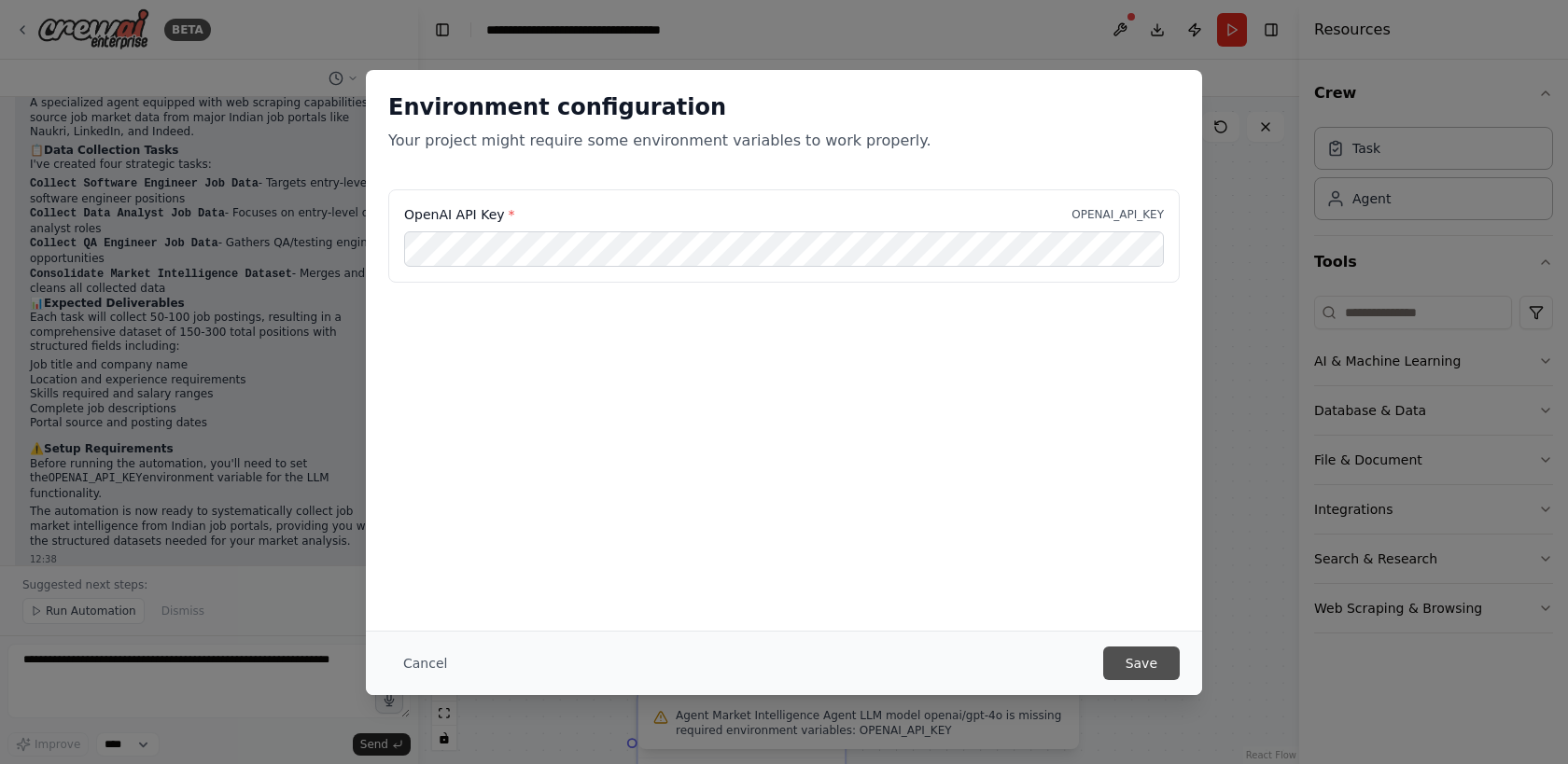
click at [1137, 660] on button "Save" at bounding box center [1141, 663] width 76 height 33
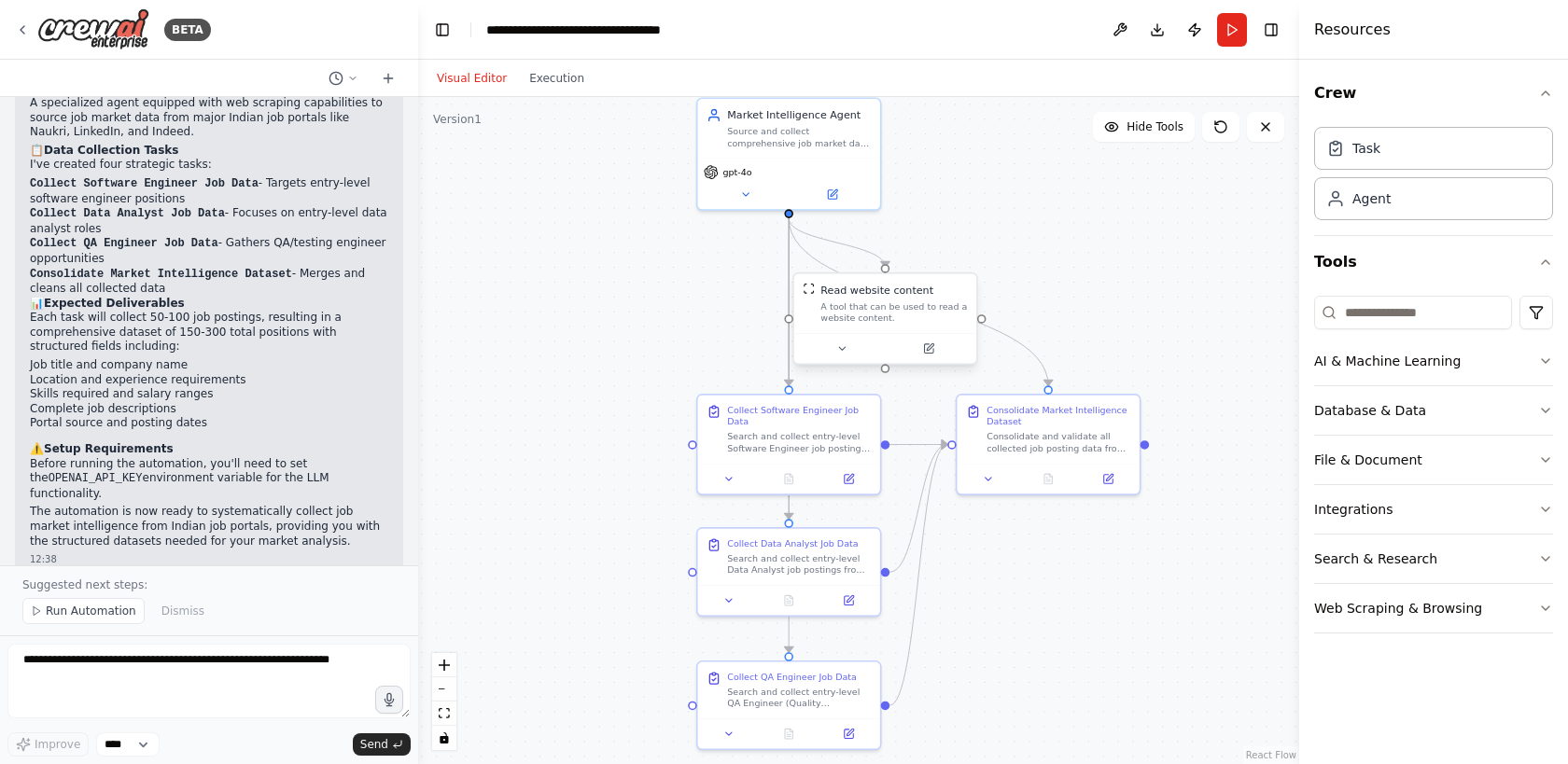
click at [938, 314] on div "A tool that can be used to read a website content." at bounding box center [894, 312] width 147 height 23
click at [845, 350] on icon at bounding box center [842, 348] width 12 height 12
click at [845, 345] on icon at bounding box center [849, 348] width 12 height 12
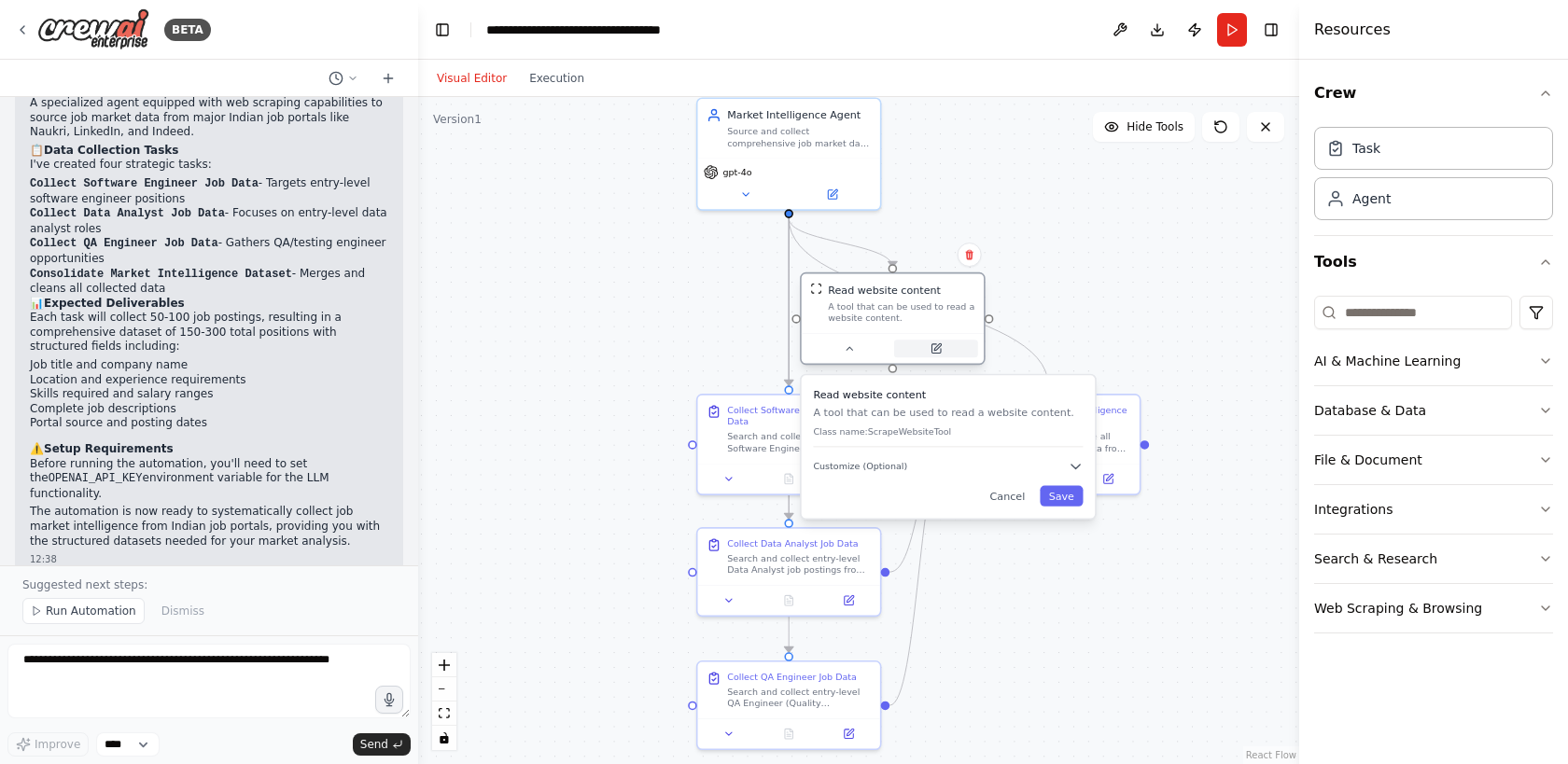
click at [937, 347] on icon at bounding box center [937, 346] width 7 height 7
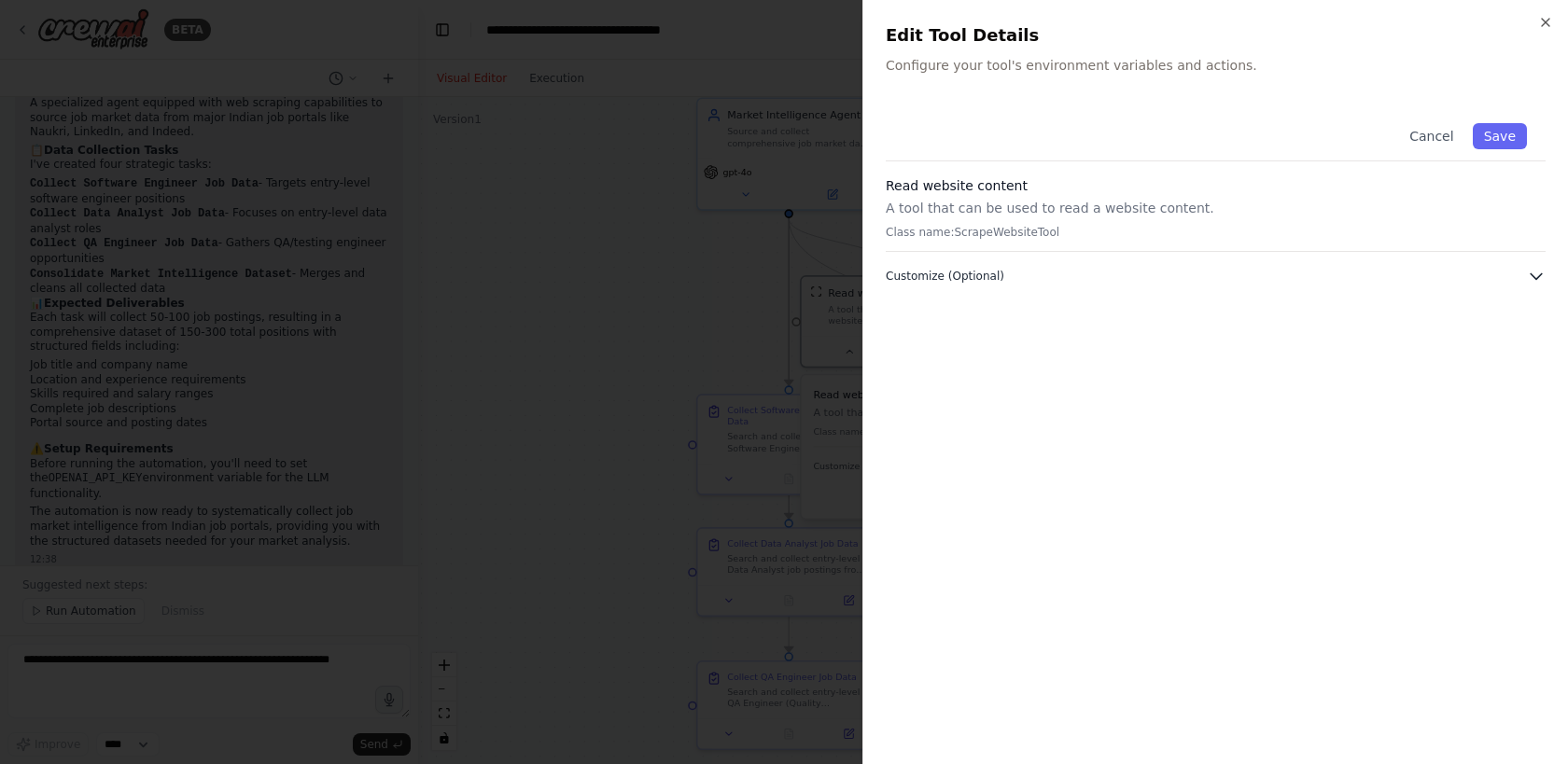
click at [1136, 281] on button "Customize (Optional)" at bounding box center [1215, 277] width 659 height 19
click at [782, 436] on div at bounding box center [784, 382] width 1568 height 764
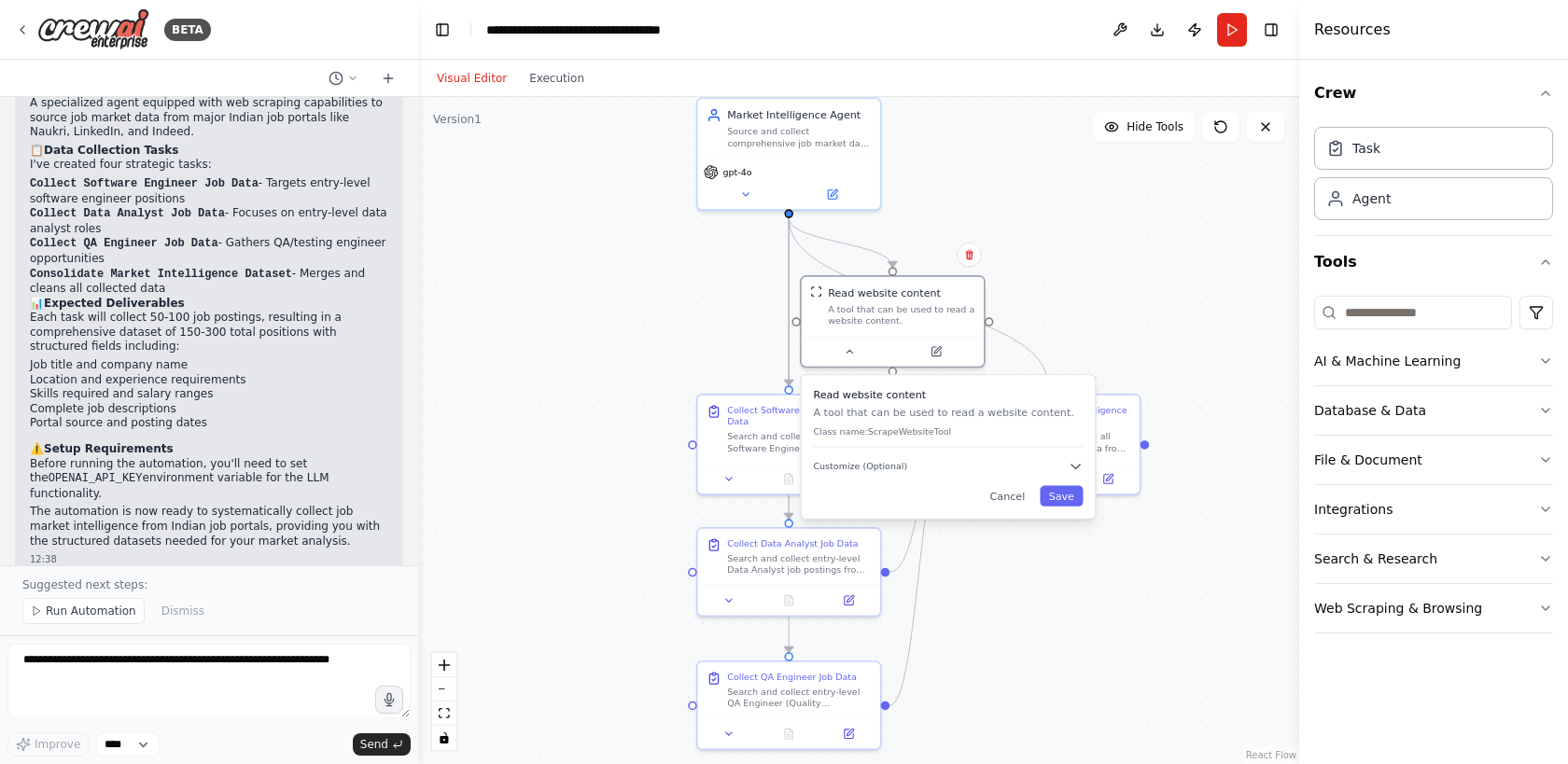
click at [569, 417] on div ".deletable-edge-delete-btn { width: 20px; height: 20px; border: 0px solid #ffff…" at bounding box center [858, 430] width 881 height 667
click at [1122, 263] on div ".deletable-edge-delete-btn { width: 20px; height: 20px; border: 0px solid #ffff…" at bounding box center [858, 430] width 881 height 667
click at [1159, 341] on div ".deletable-edge-delete-btn { width: 20px; height: 20px; border: 0px solid #ffff…" at bounding box center [858, 430] width 881 height 667
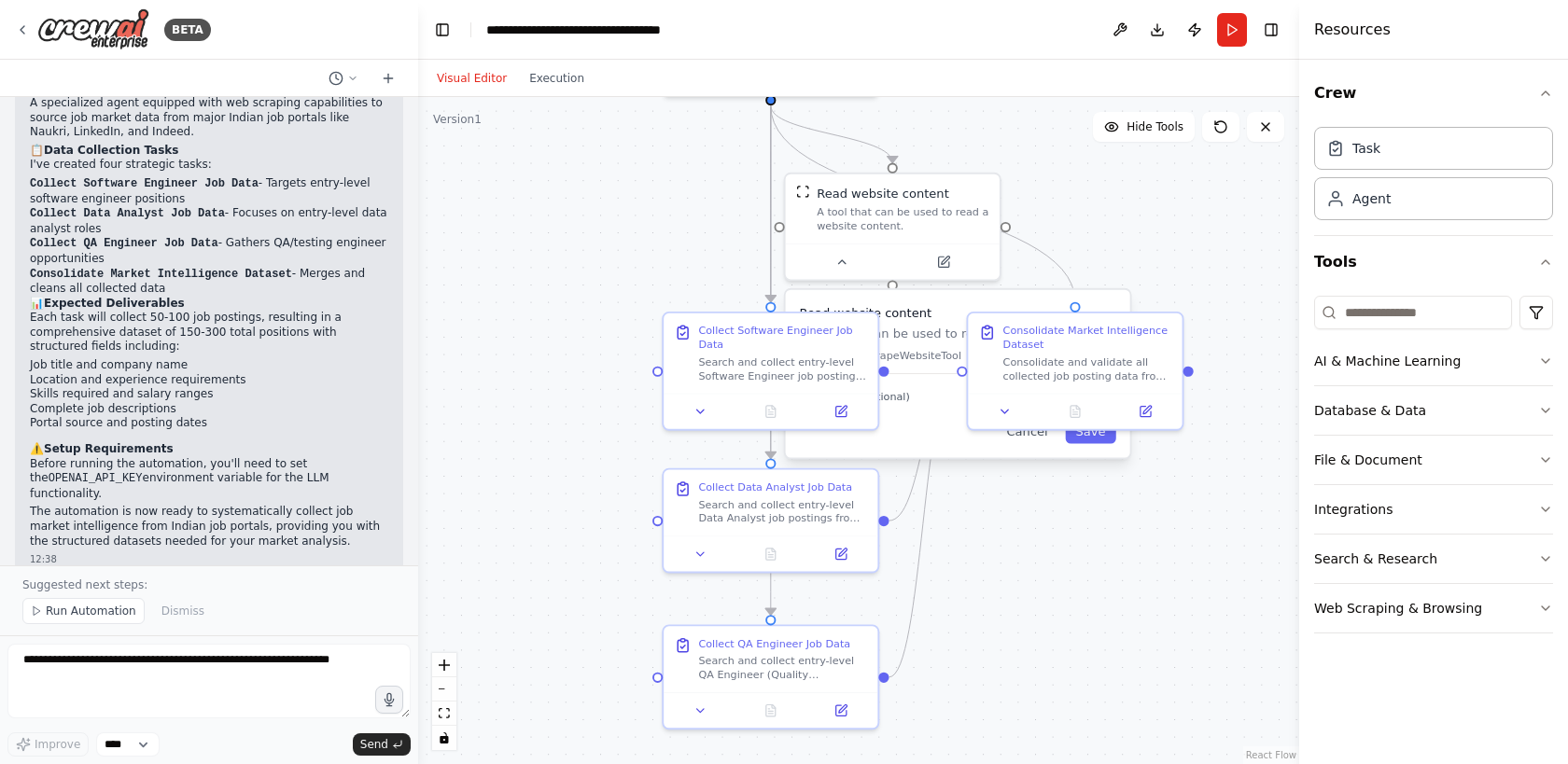
click at [1032, 444] on div "Read website content A tool that can be used to read a website content. Class n…" at bounding box center [957, 374] width 345 height 168
click at [1032, 440] on button "Cancel" at bounding box center [1027, 431] width 63 height 24
click at [108, 615] on span "Run Automation" at bounding box center [91, 611] width 91 height 15
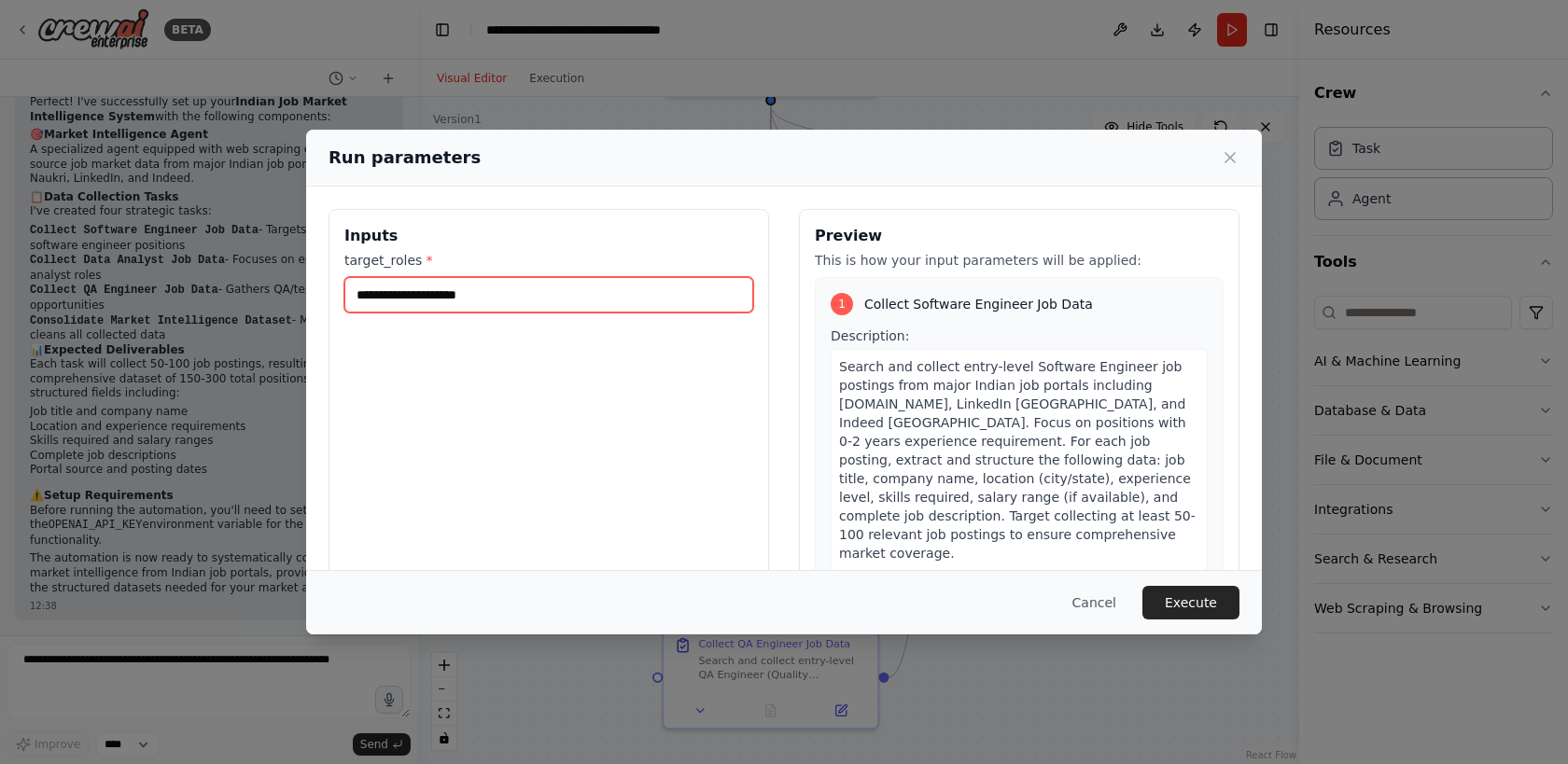
click at [593, 295] on input "target_roles *" at bounding box center [549, 294] width 408 height 35
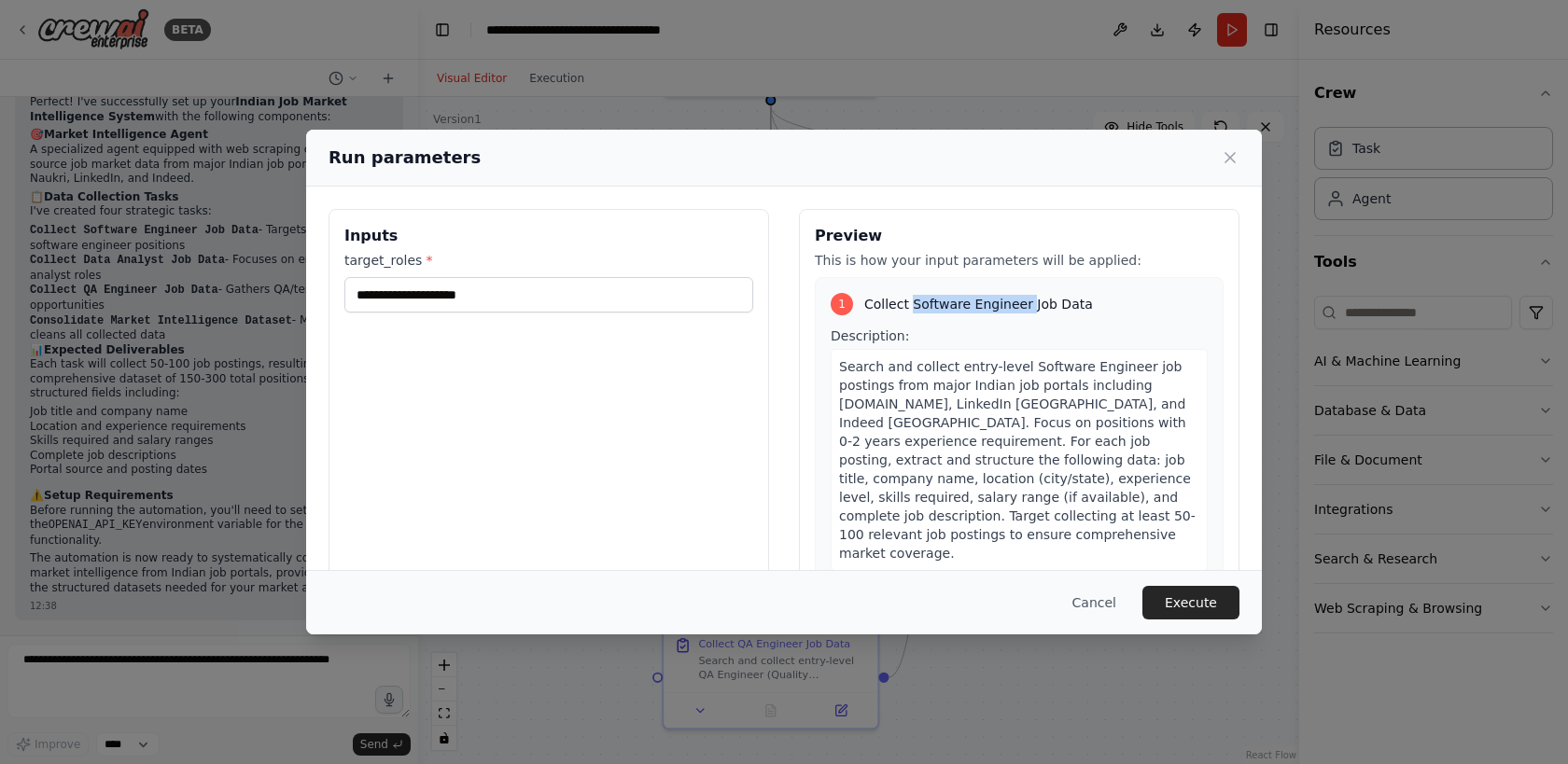
drag, startPoint x: 1026, startPoint y: 302, endPoint x: 911, endPoint y: 304, distance: 115.0
click at [911, 304] on span "Collect Software Engineer Job Data" at bounding box center [978, 304] width 229 height 19
copy span "Software Engineer"
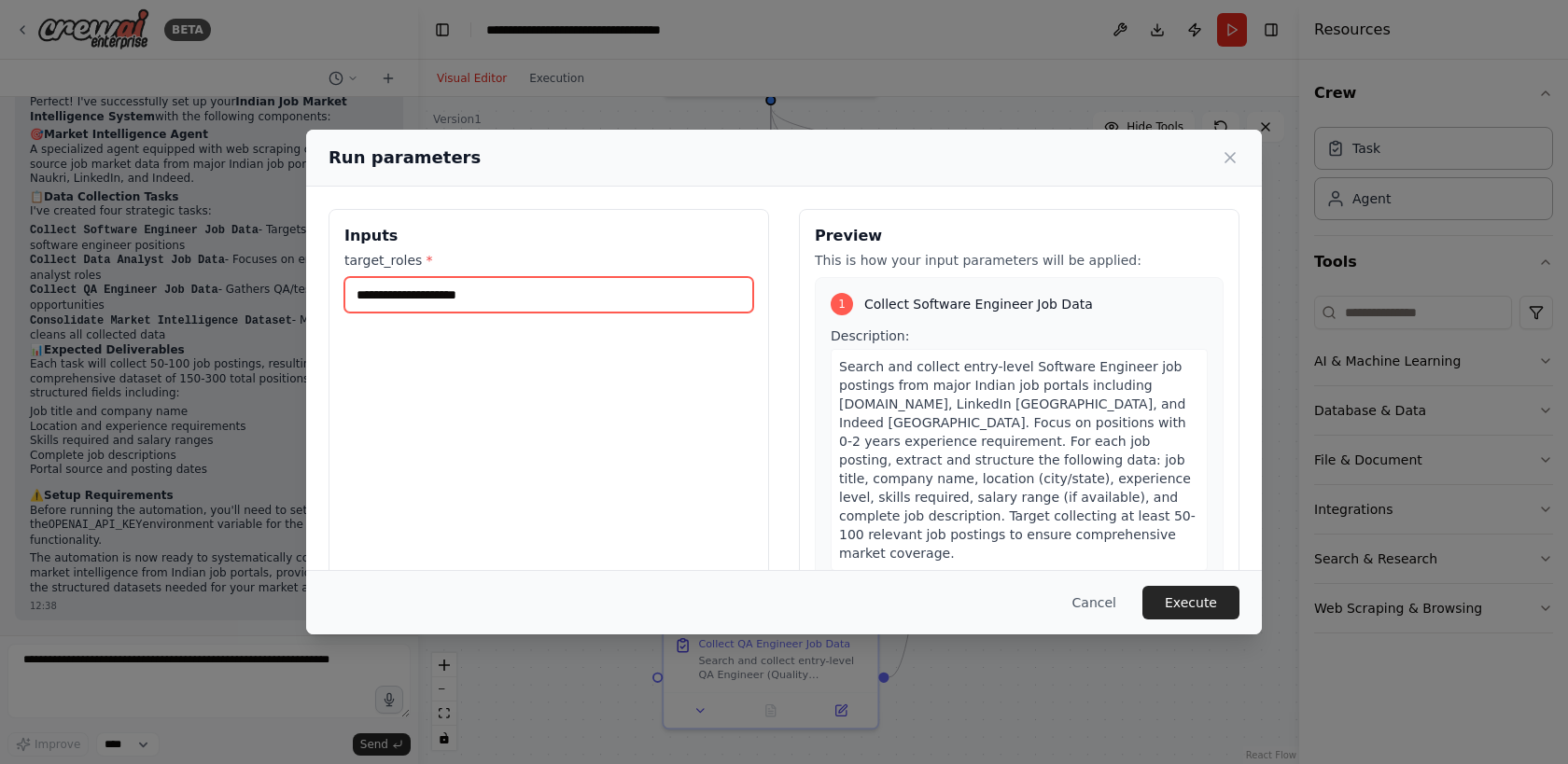
click at [572, 278] on input "target_roles *" at bounding box center [549, 294] width 408 height 35
paste input "**********"
click at [661, 299] on input "**********" at bounding box center [549, 294] width 408 height 35
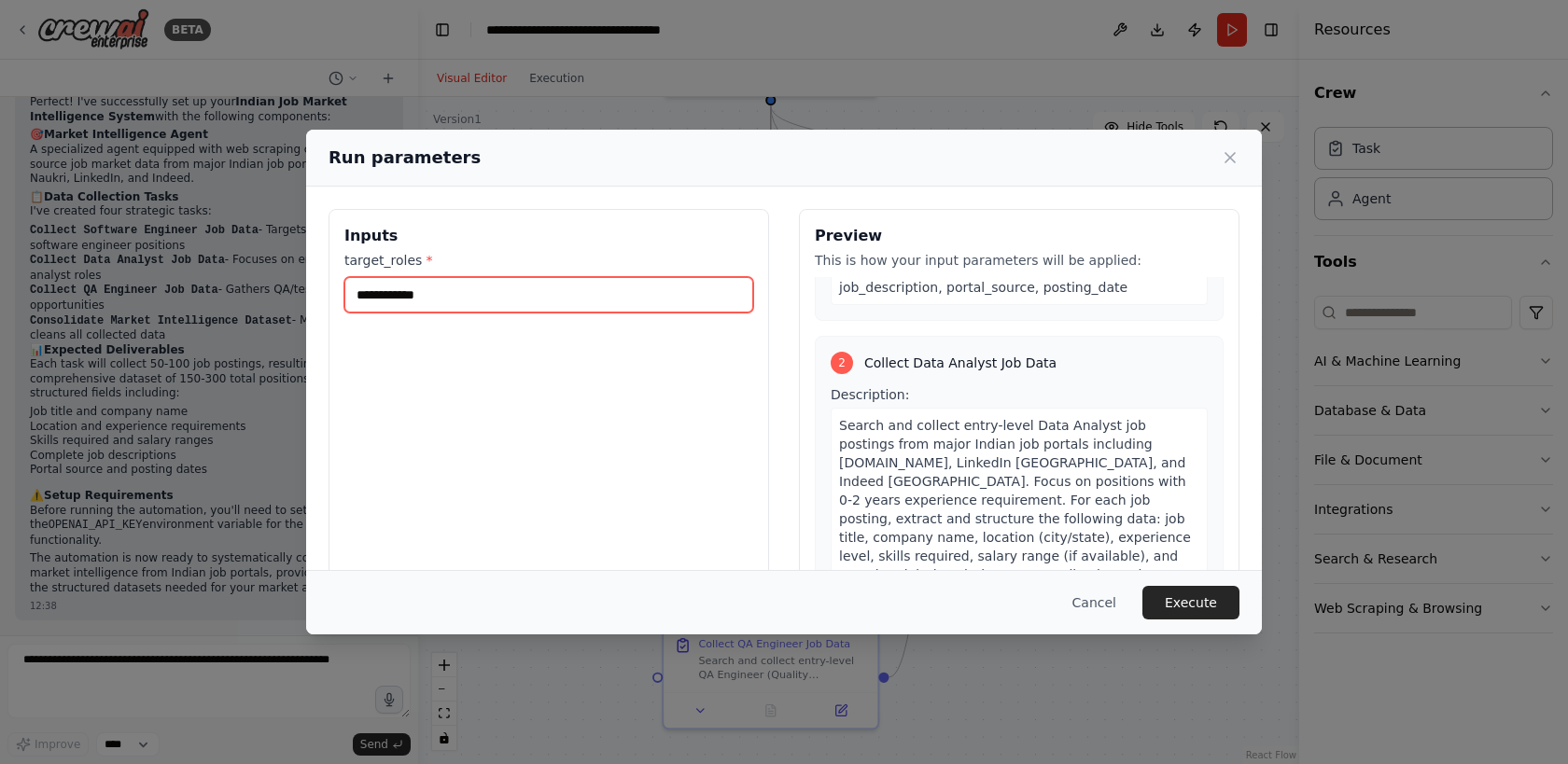
scroll to position [411, 0]
type input "**********"
click at [1181, 600] on button "Execute" at bounding box center [1191, 602] width 97 height 33
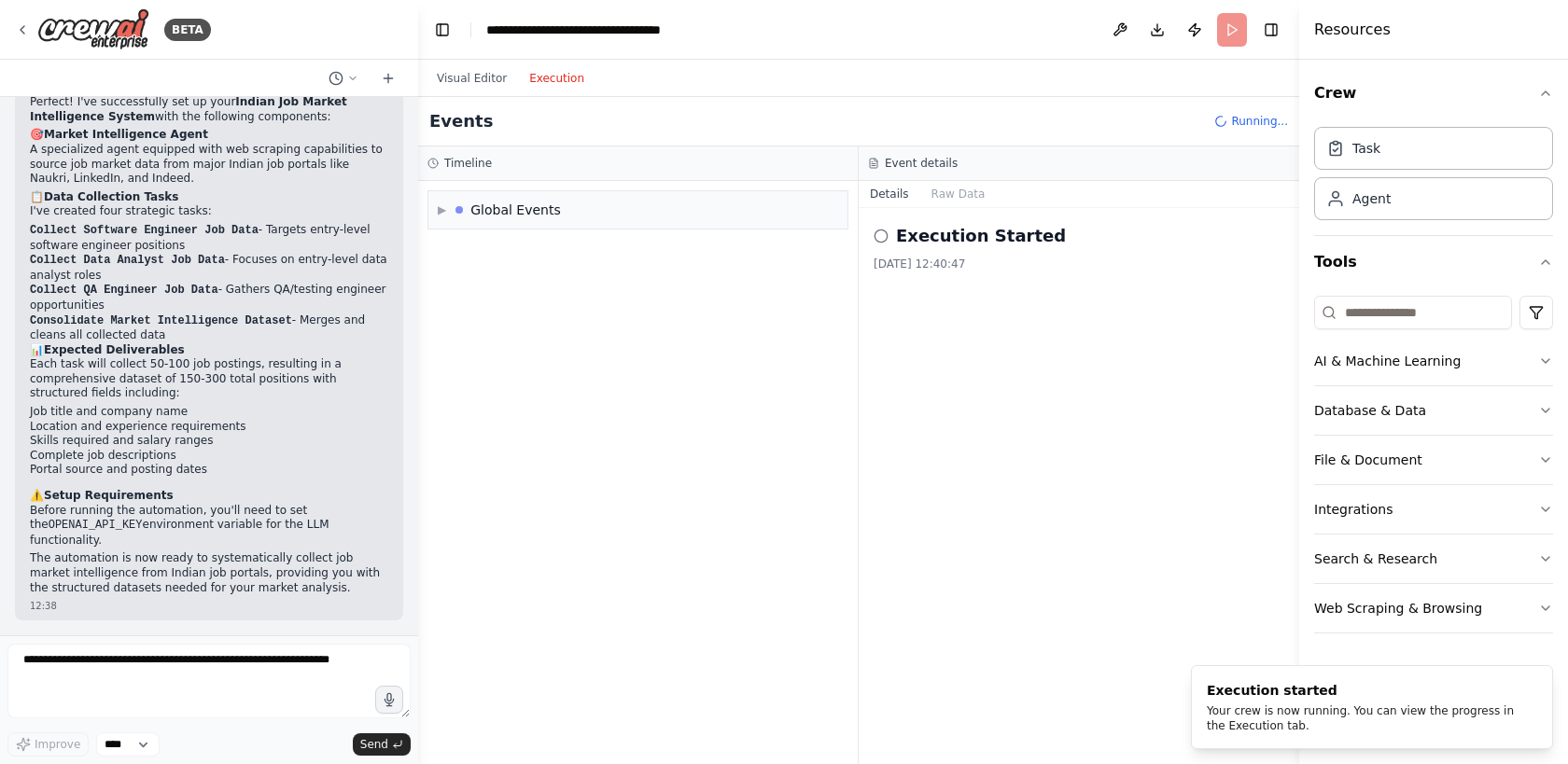
click at [568, 86] on button "Execution" at bounding box center [556, 77] width 77 height 22
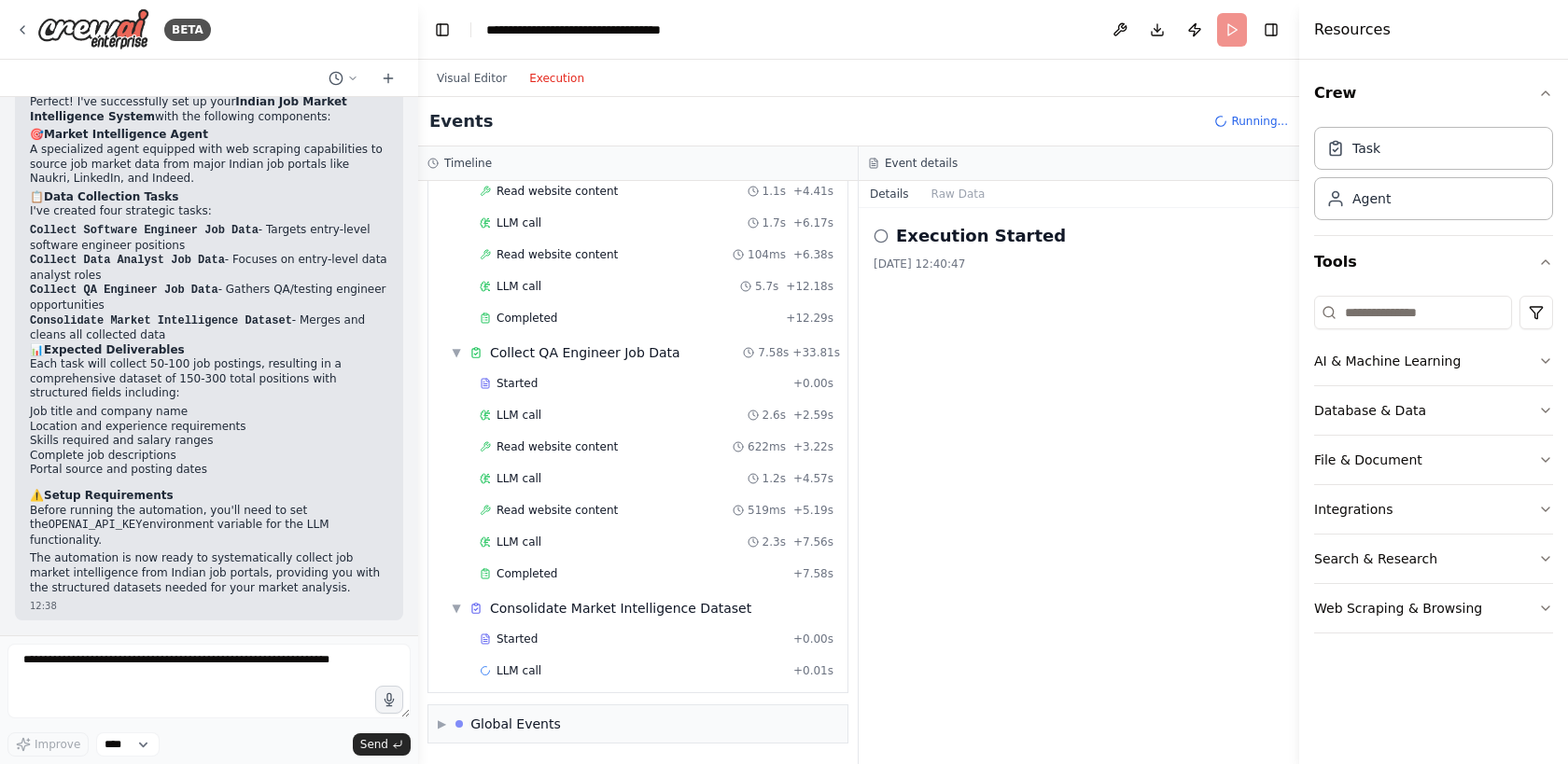
scroll to position [549, 0]
click at [1553, 364] on div "Crew Task Agent Tools AI & Machine Learning Database & Data File & Document Int…" at bounding box center [1433, 412] width 269 height 704
click at [1546, 362] on icon "button" at bounding box center [1545, 361] width 15 height 15
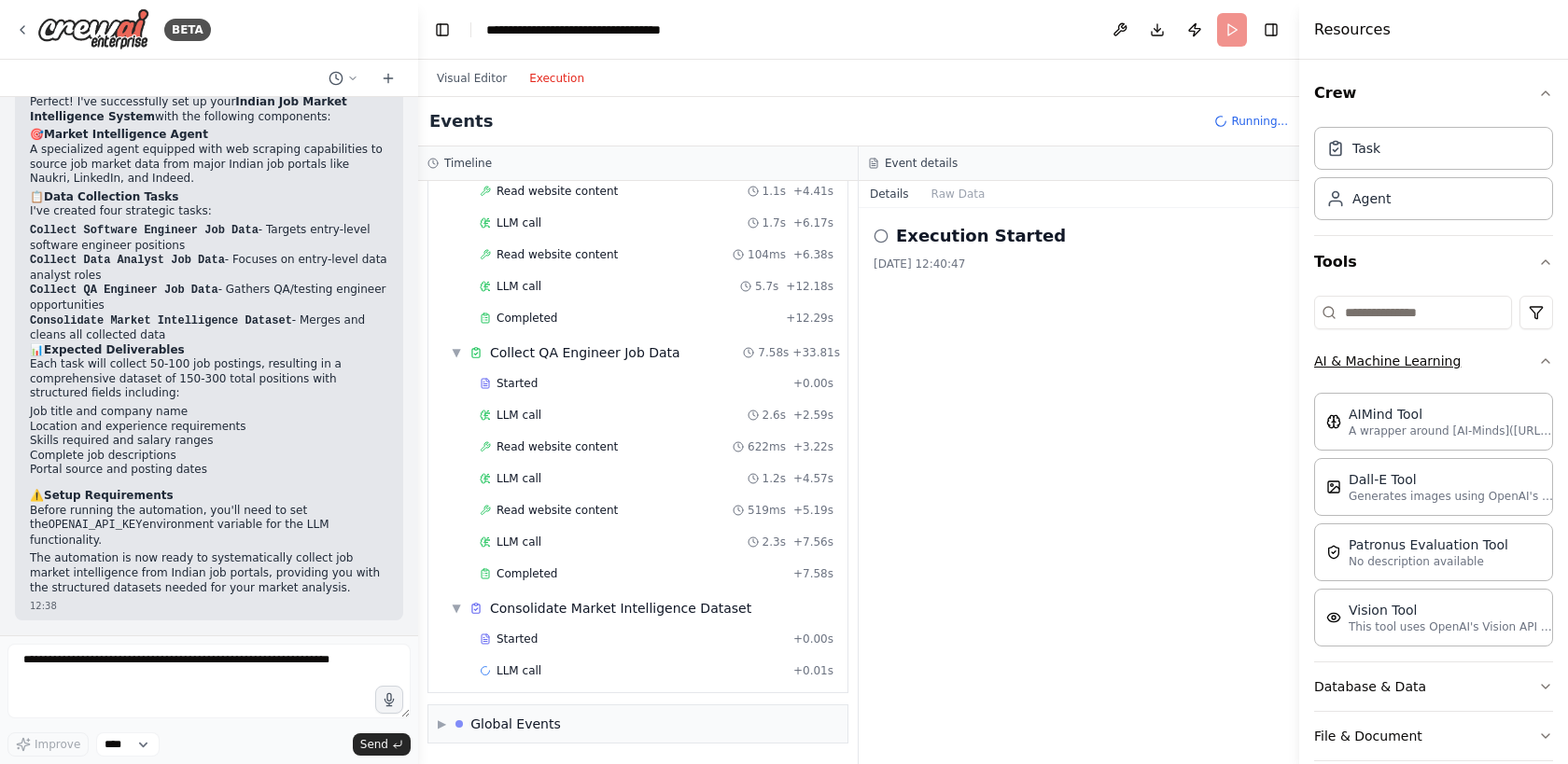
click at [1546, 362] on icon "button" at bounding box center [1545, 361] width 15 height 15
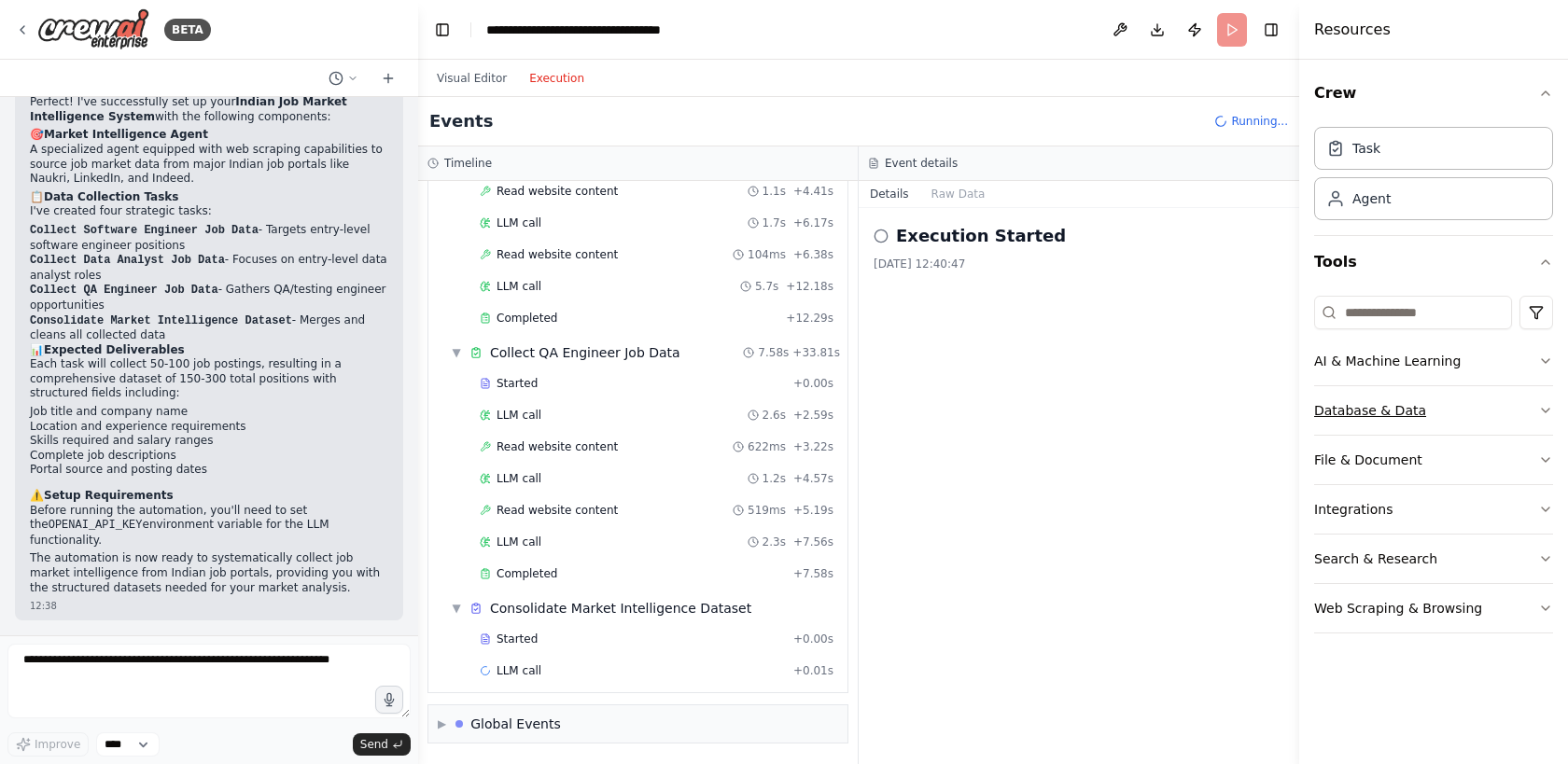
click at [1539, 403] on icon "button" at bounding box center [1545, 410] width 15 height 15
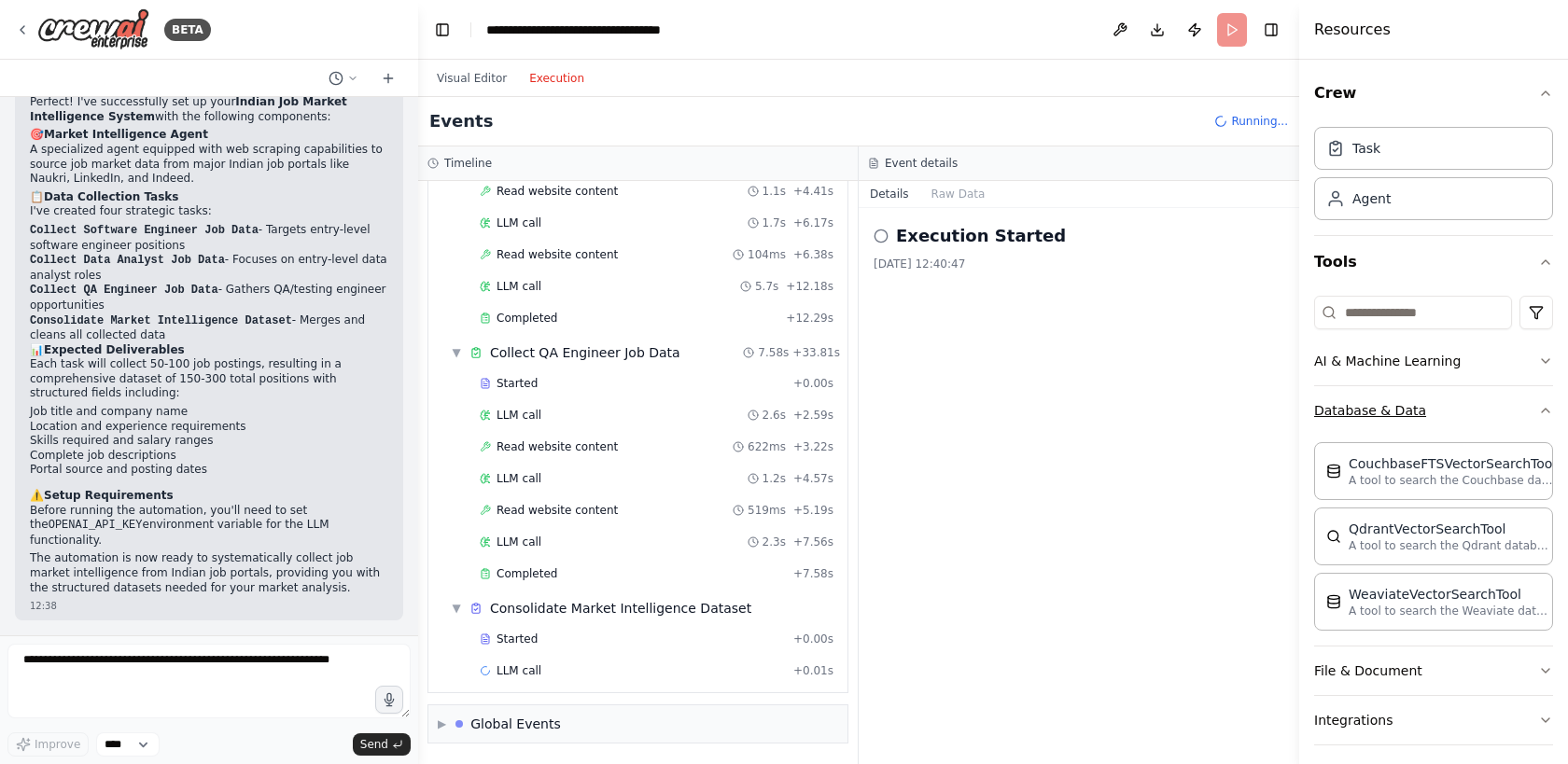
click at [1539, 403] on icon "button" at bounding box center [1545, 410] width 15 height 15
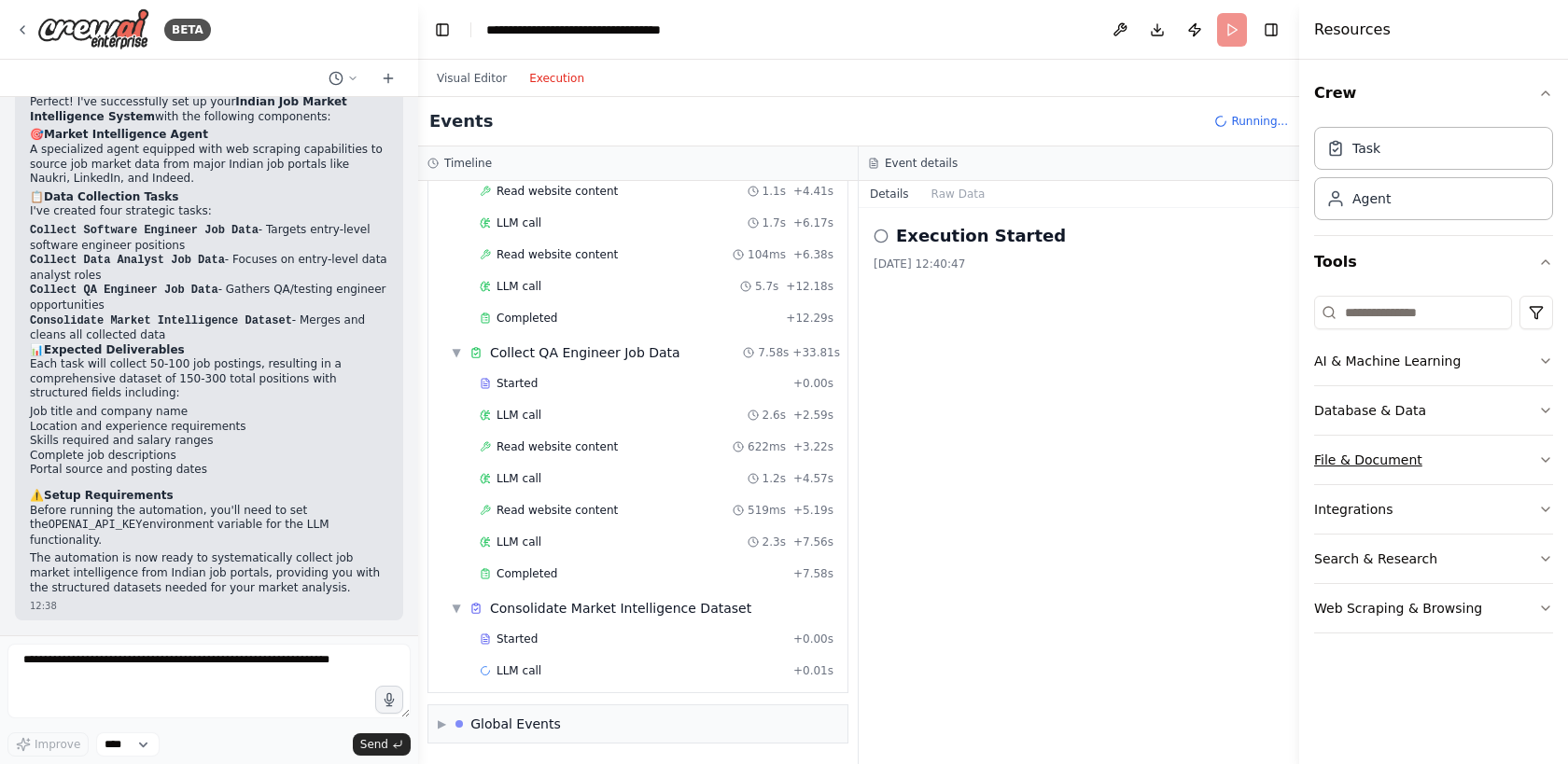
click at [1539, 448] on button "File & Document" at bounding box center [1433, 460] width 239 height 49
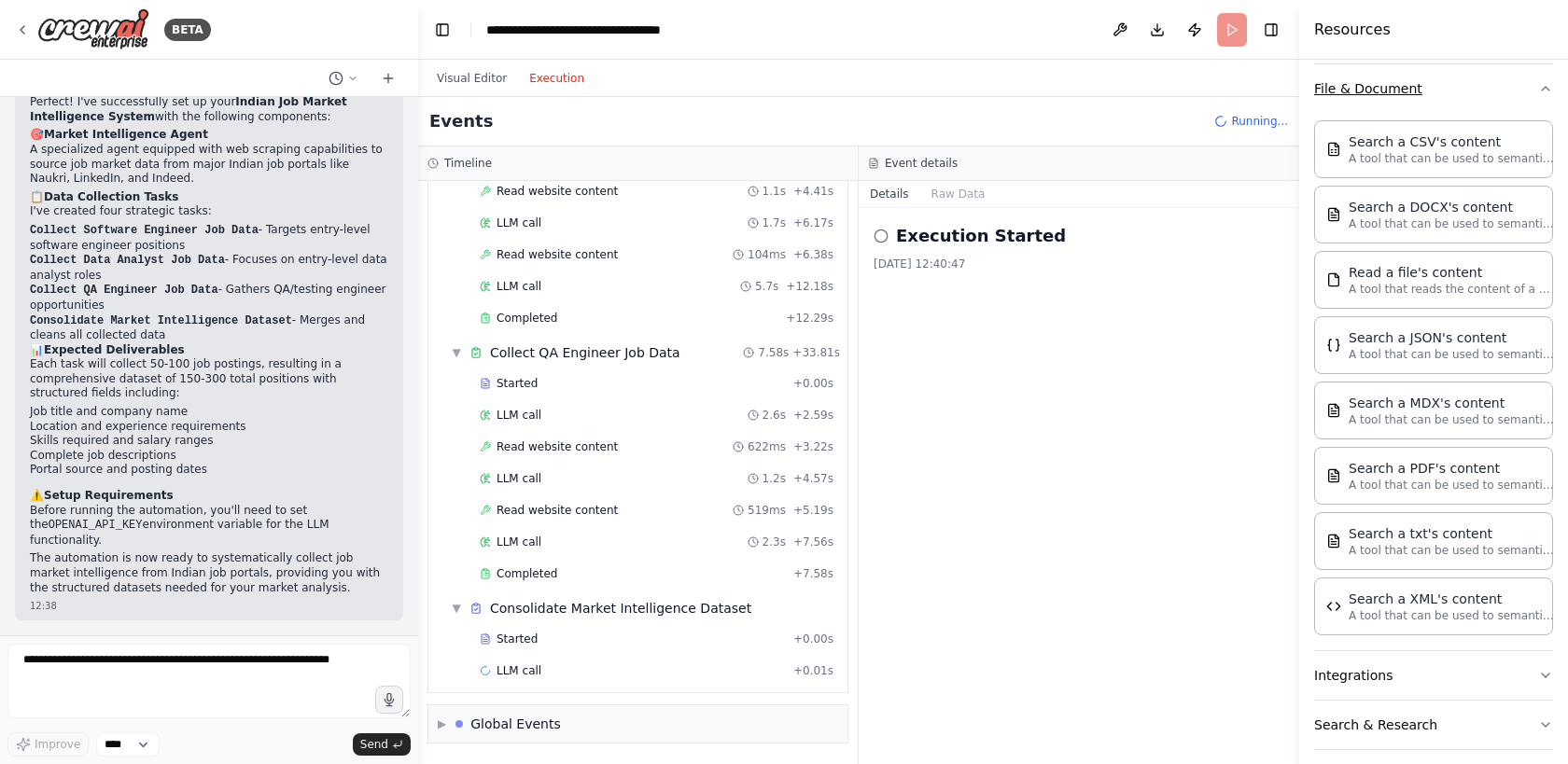
scroll to position [373, 0]
click at [1194, 522] on div "Execution Started 24/08/2025, 12:40:47" at bounding box center [1079, 485] width 441 height 556
click at [1538, 89] on icon "button" at bounding box center [1545, 87] width 15 height 15
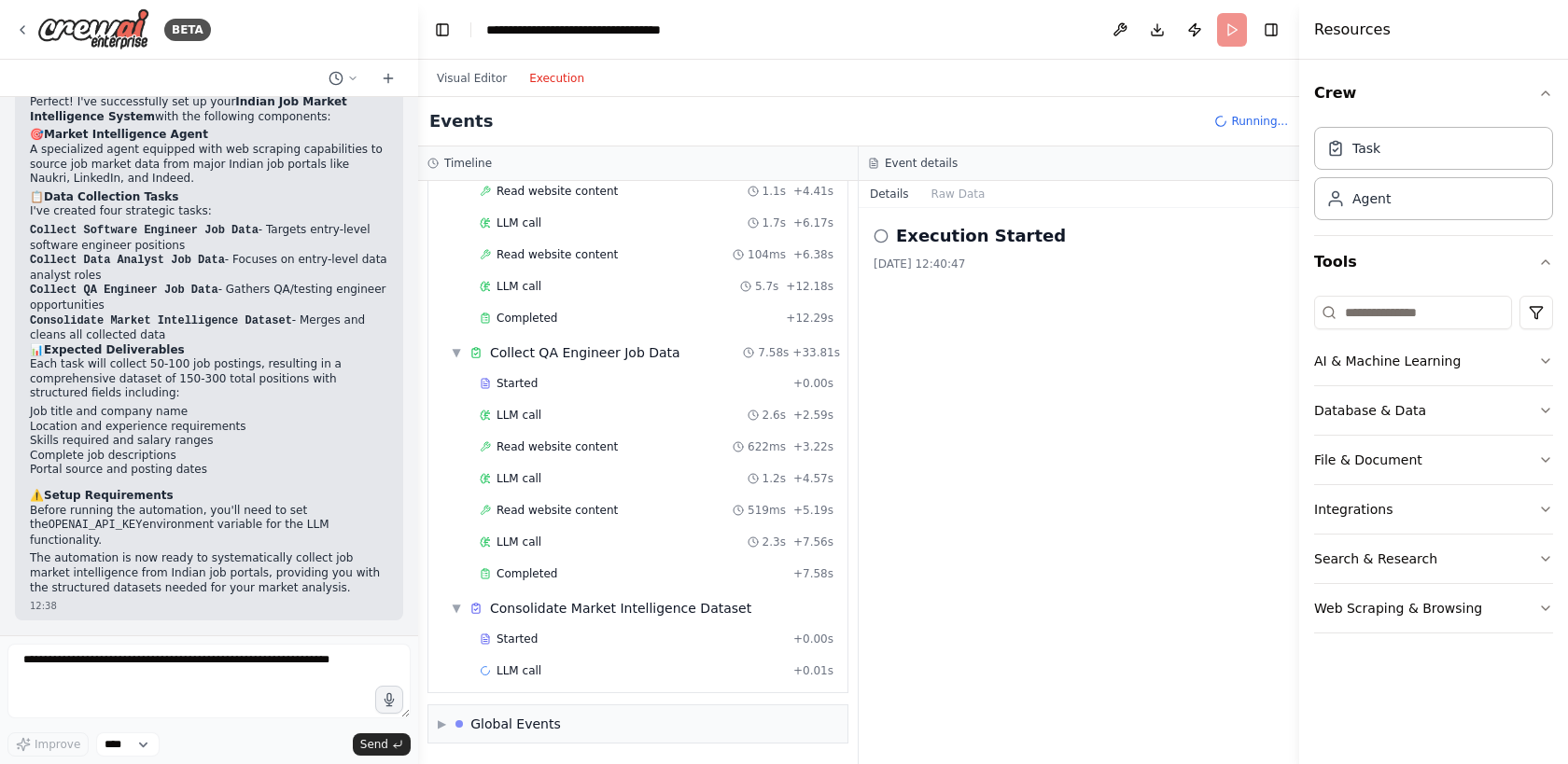
scroll to position [581, 0]
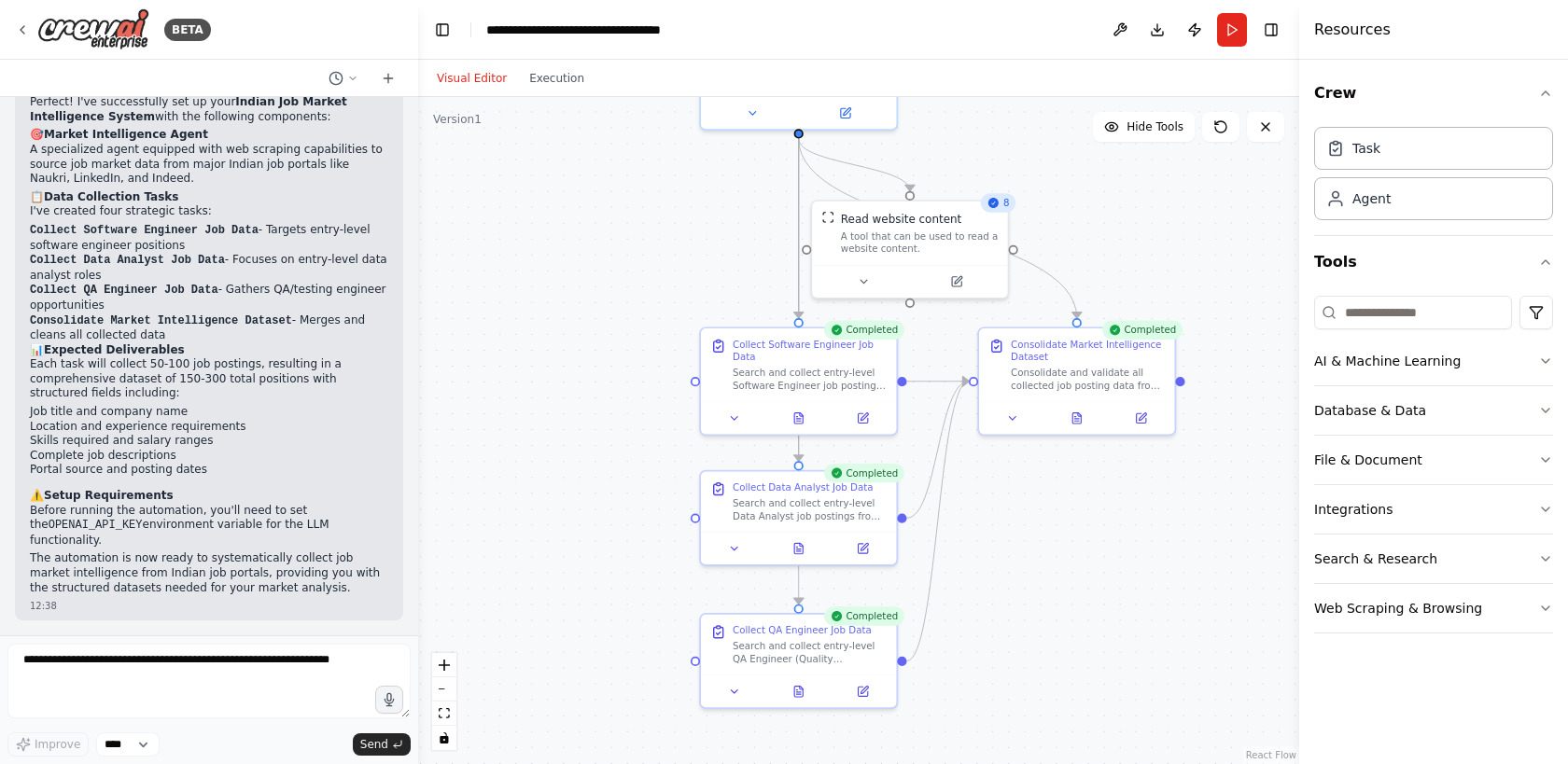
click at [475, 87] on button "Visual Editor" at bounding box center [471, 77] width 93 height 22
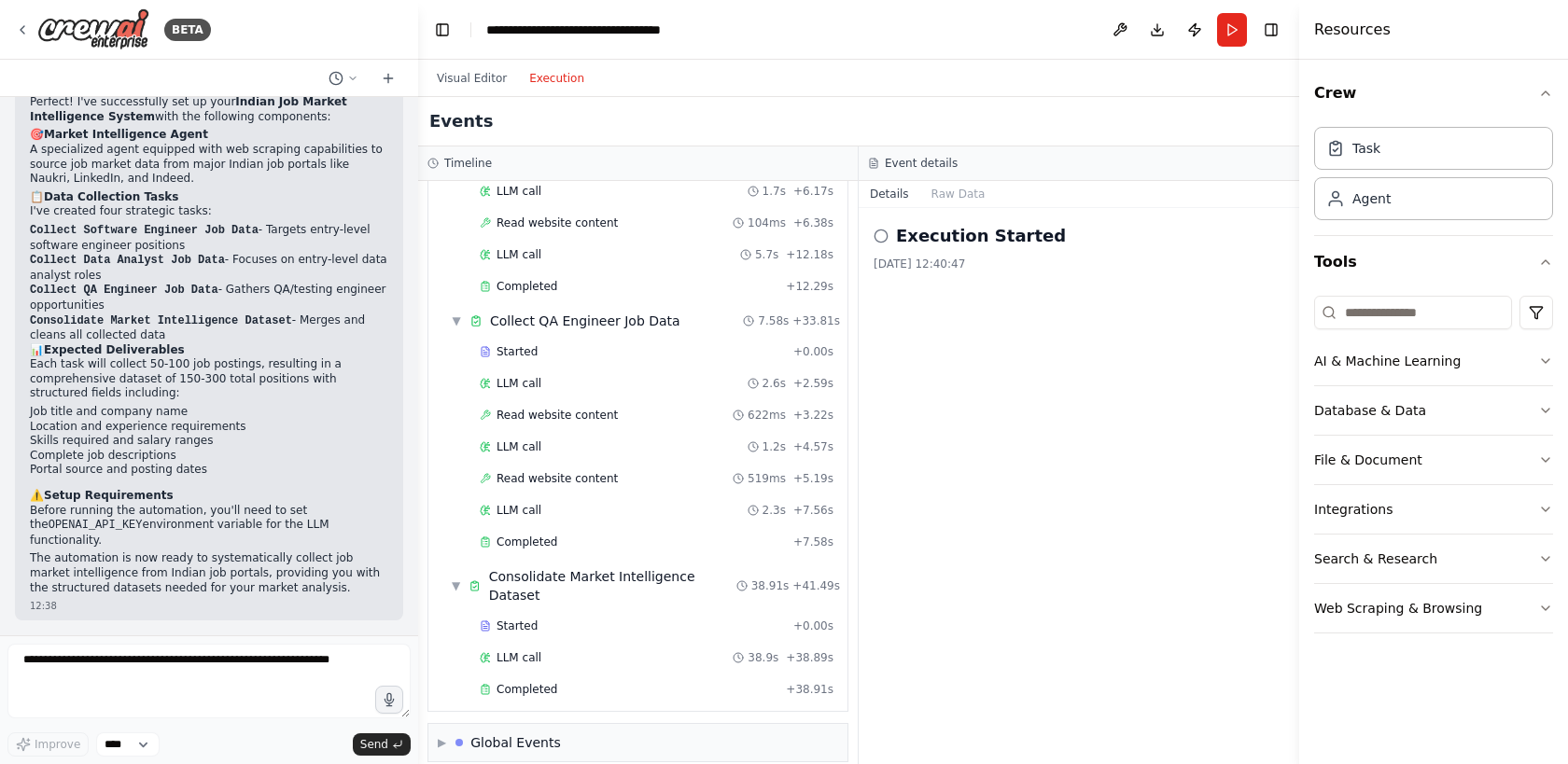
click at [564, 78] on button "Execution" at bounding box center [556, 77] width 77 height 22
click at [547, 682] on span "Completed" at bounding box center [527, 690] width 61 height 15
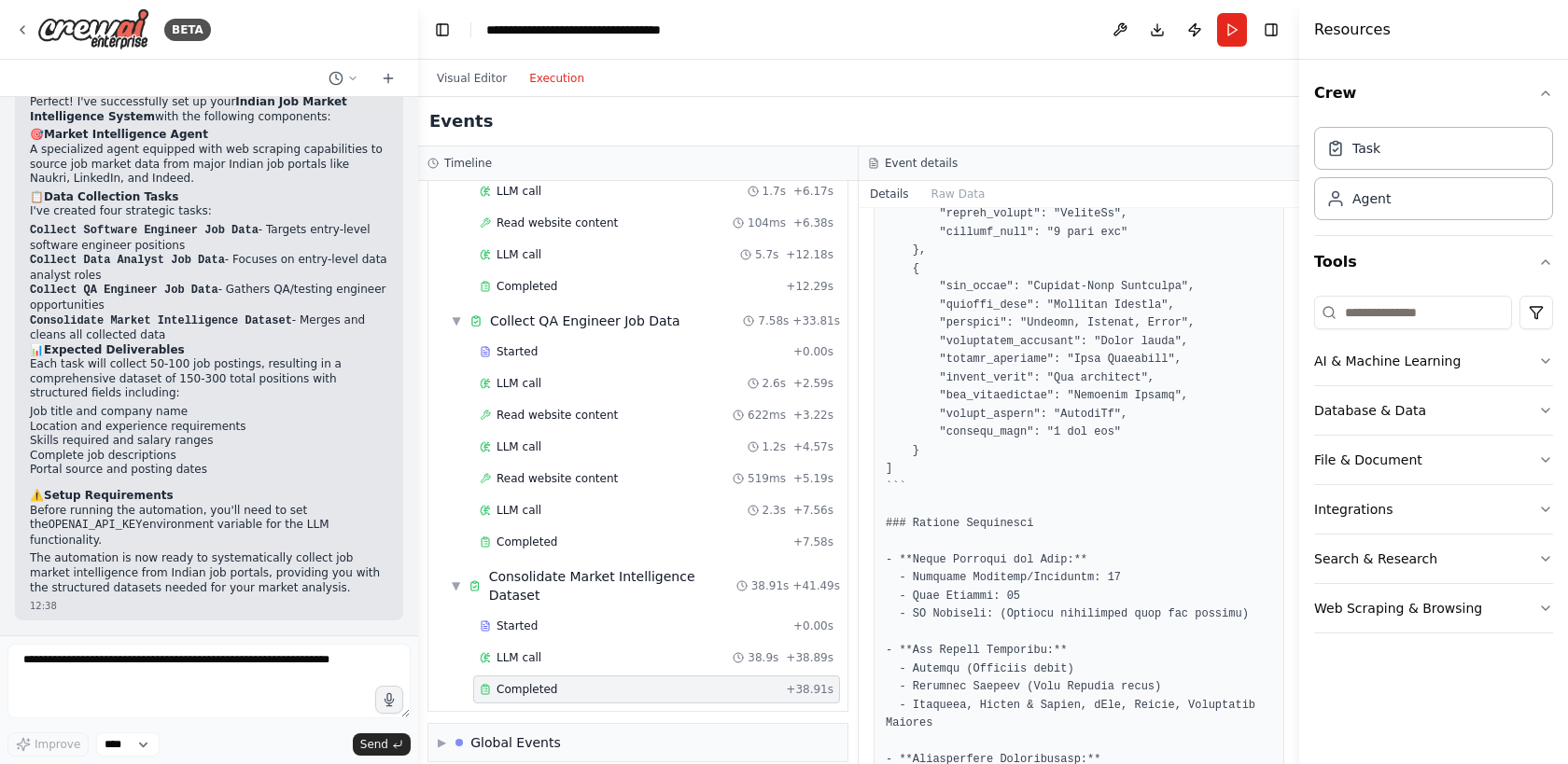
scroll to position [4185, 0]
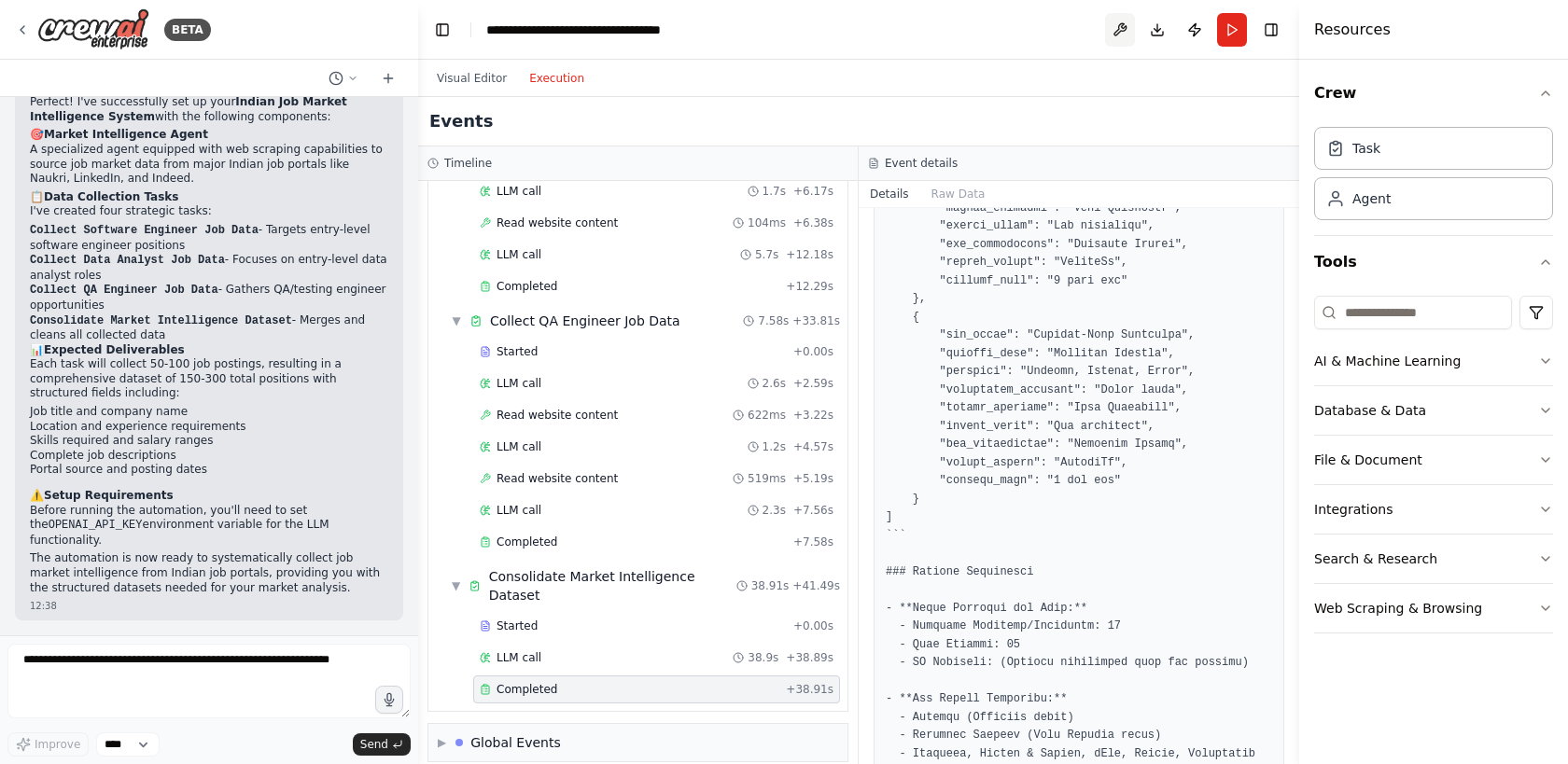
click at [1122, 35] on button at bounding box center [1119, 30] width 30 height 33
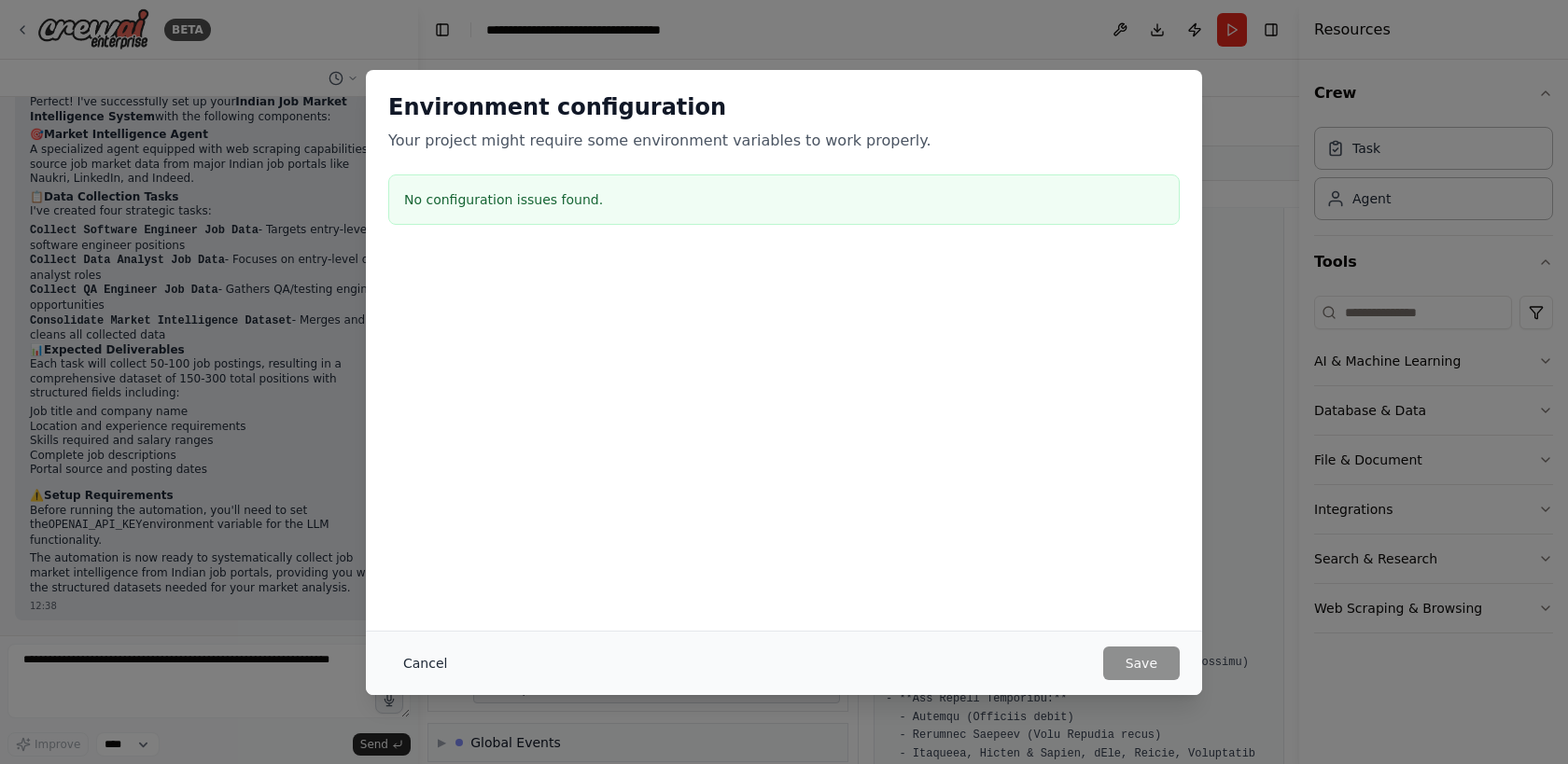
click at [430, 669] on button "Cancel" at bounding box center [425, 663] width 73 height 33
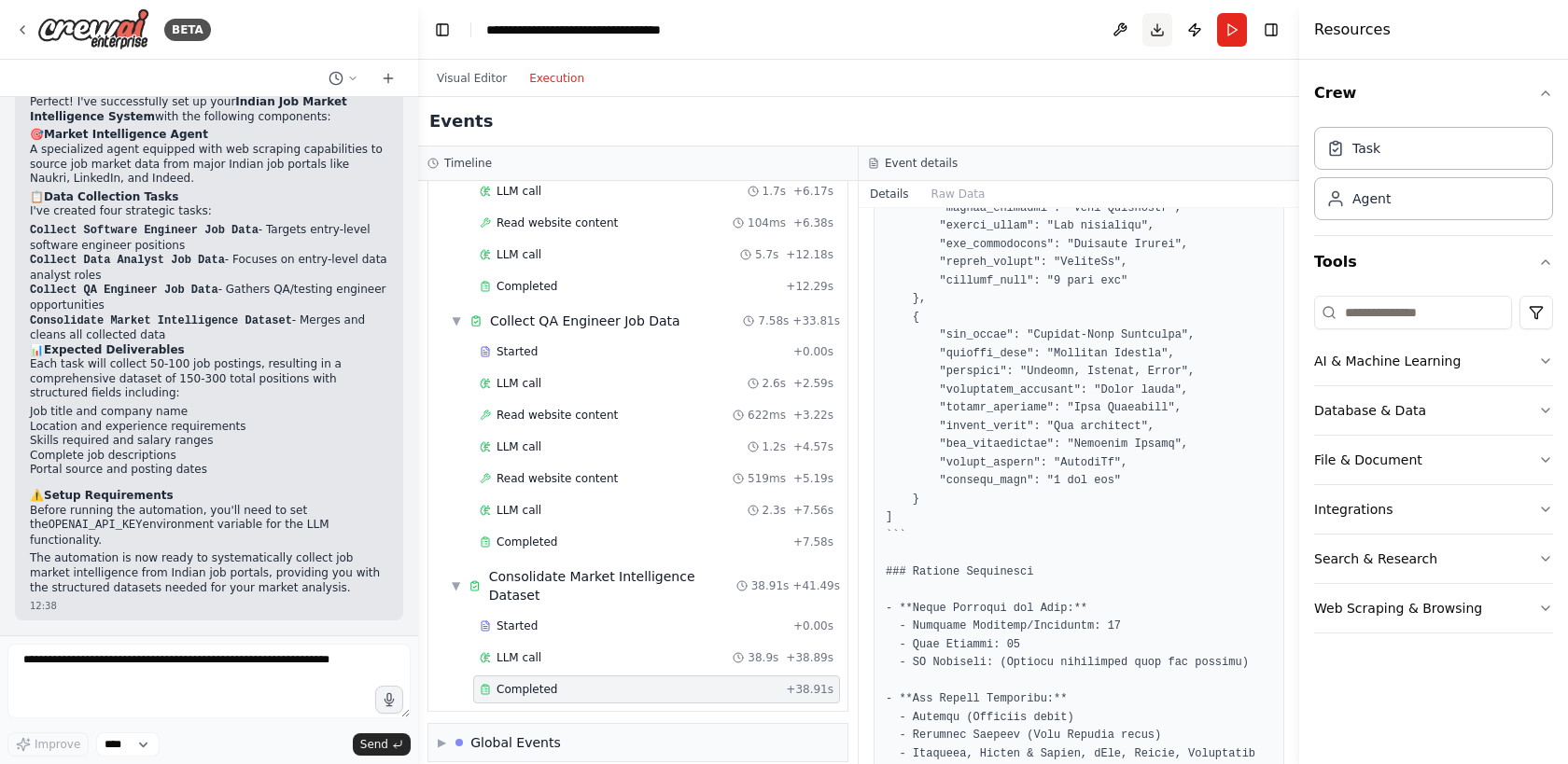
click at [1157, 35] on button "Download" at bounding box center [1157, 30] width 30 height 33
click at [1160, 105] on div "Events" at bounding box center [858, 122] width 881 height 50
click at [1197, 30] on button "Publish" at bounding box center [1194, 30] width 30 height 33
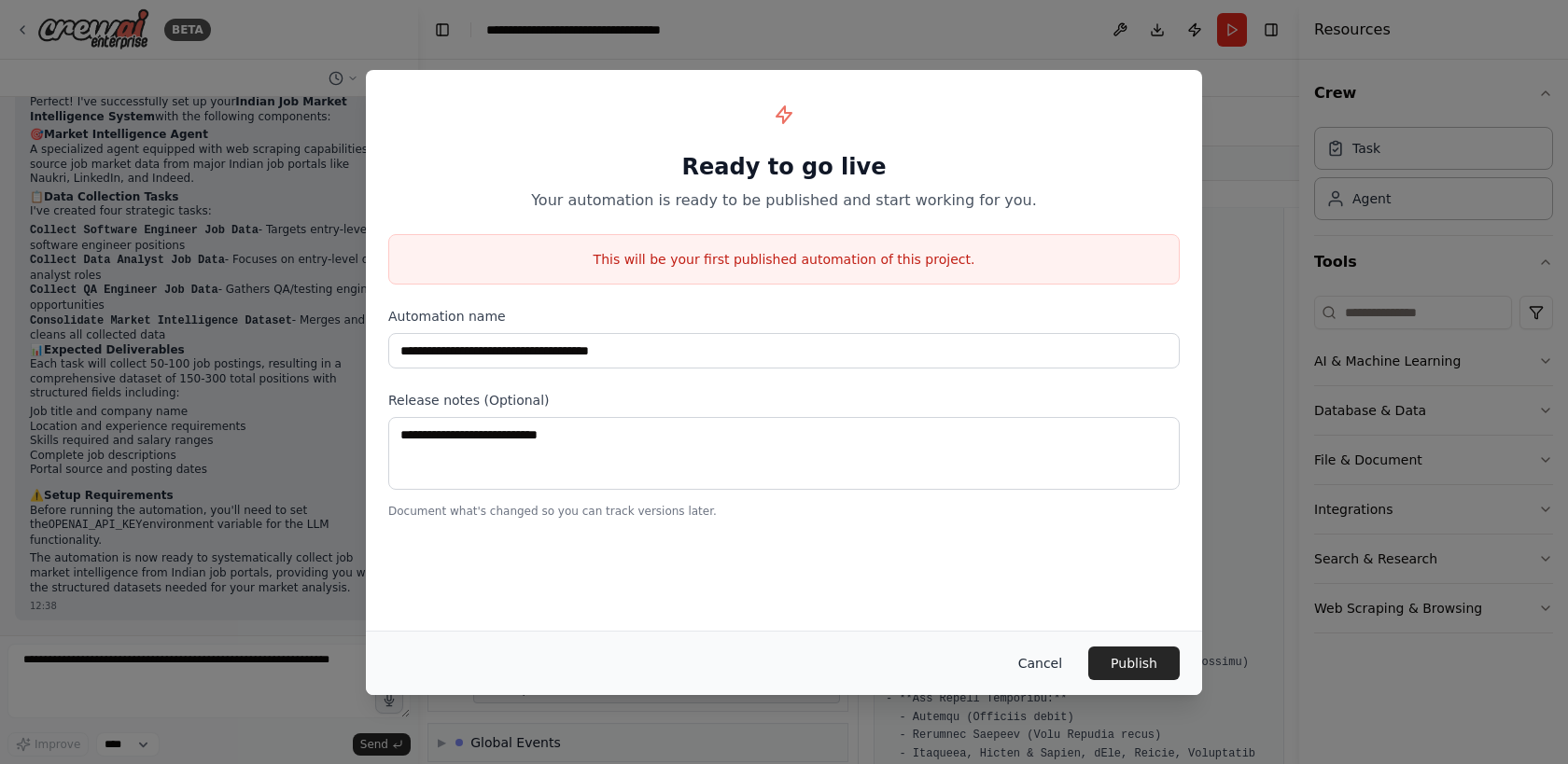
click at [1056, 666] on button "Cancel" at bounding box center [1039, 663] width 73 height 33
